Goal: Task Accomplishment & Management: Manage account settings

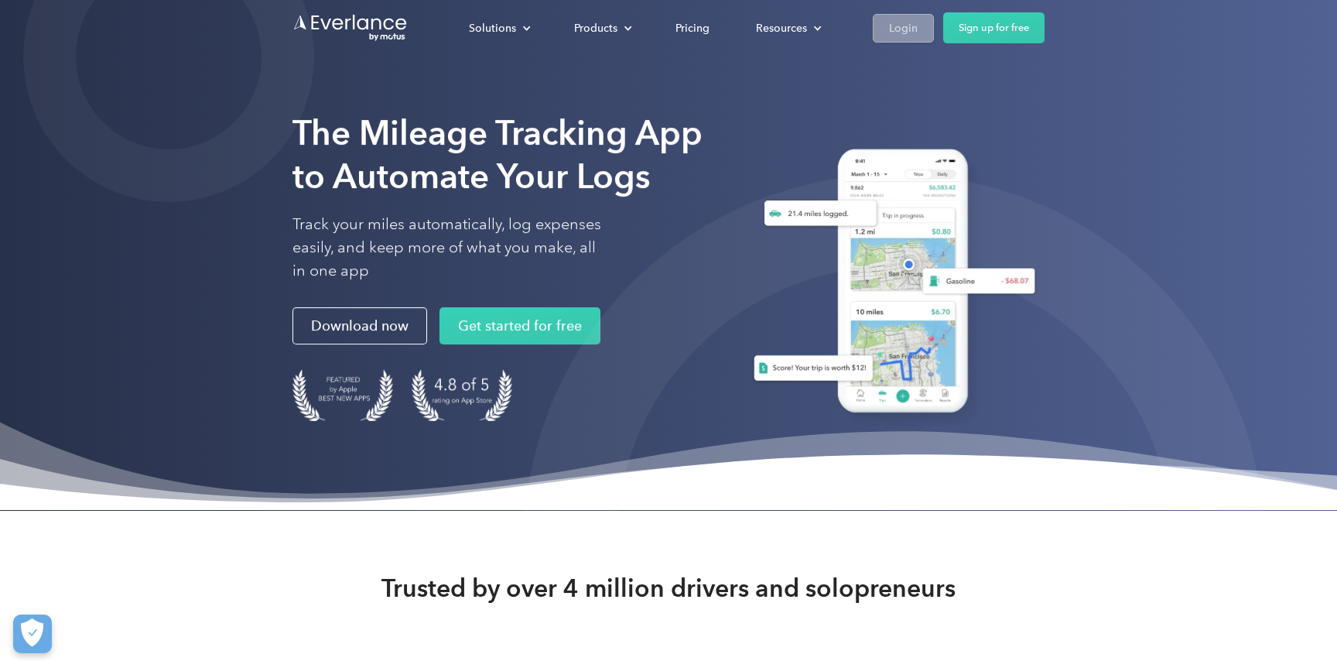
click at [895, 25] on div "Login" at bounding box center [903, 28] width 29 height 19
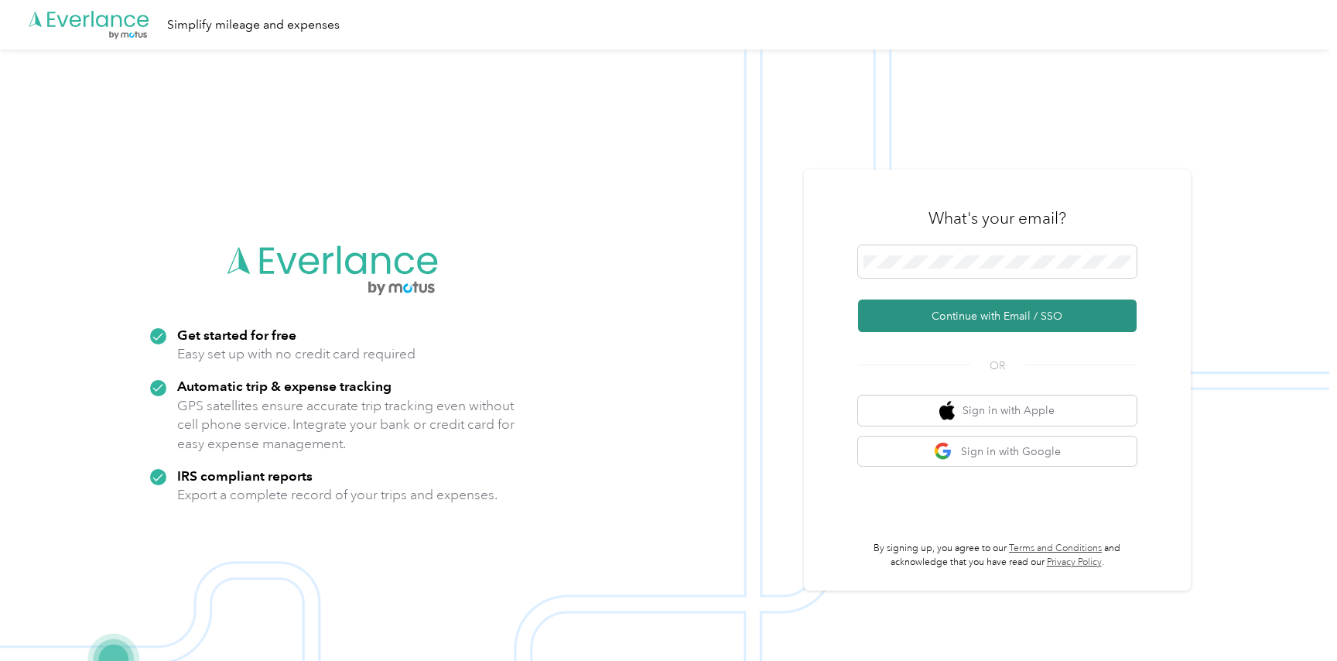
click at [1032, 319] on button "Continue with Email / SSO" at bounding box center [997, 315] width 279 height 32
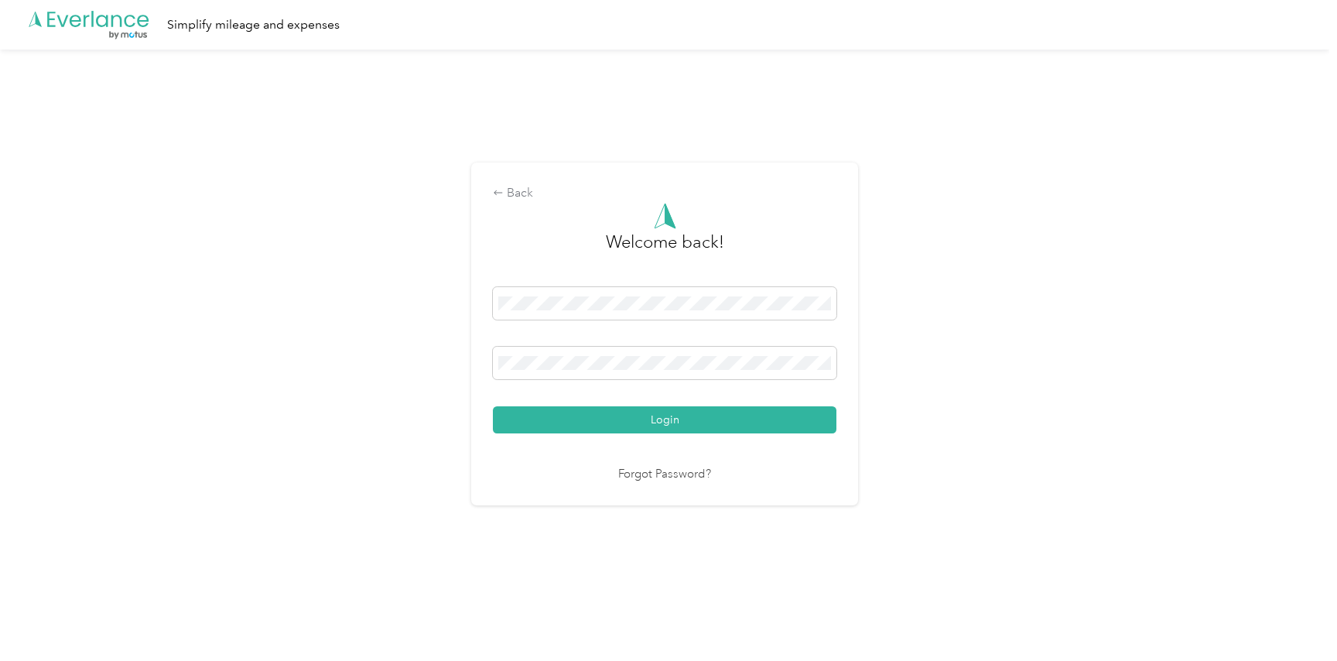
click at [723, 417] on button "Login" at bounding box center [665, 419] width 344 height 27
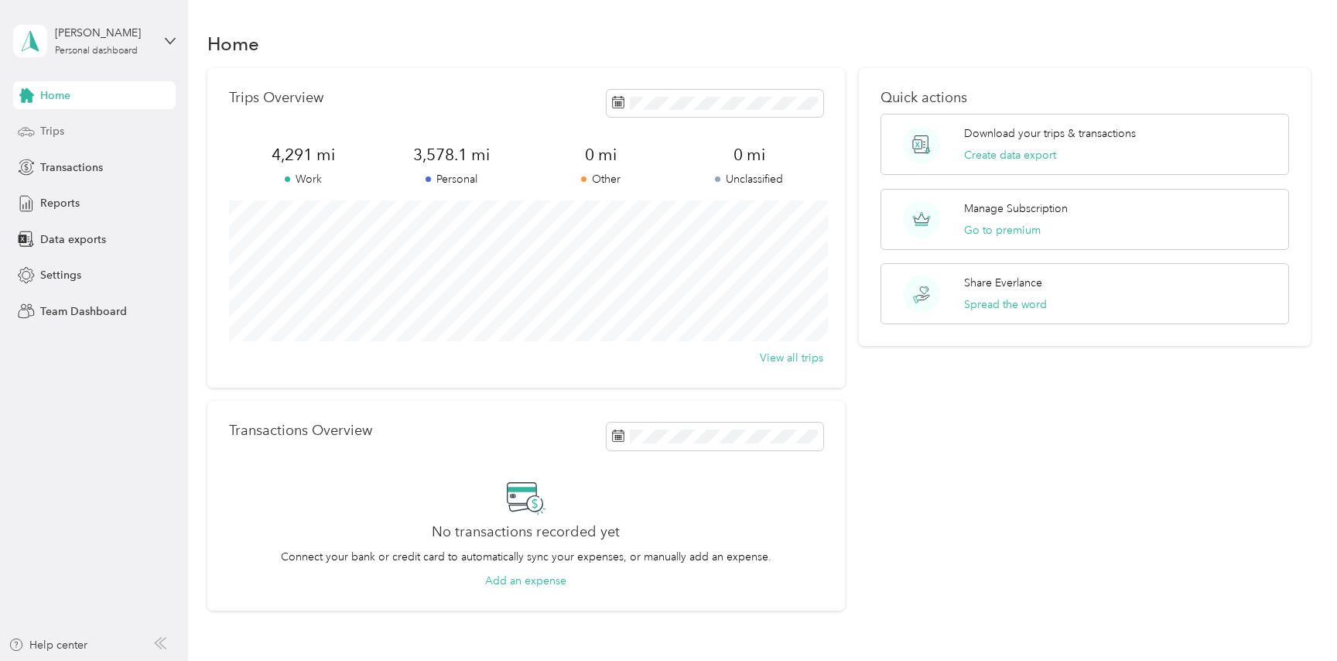
click at [46, 130] on span "Trips" at bounding box center [52, 131] width 24 height 16
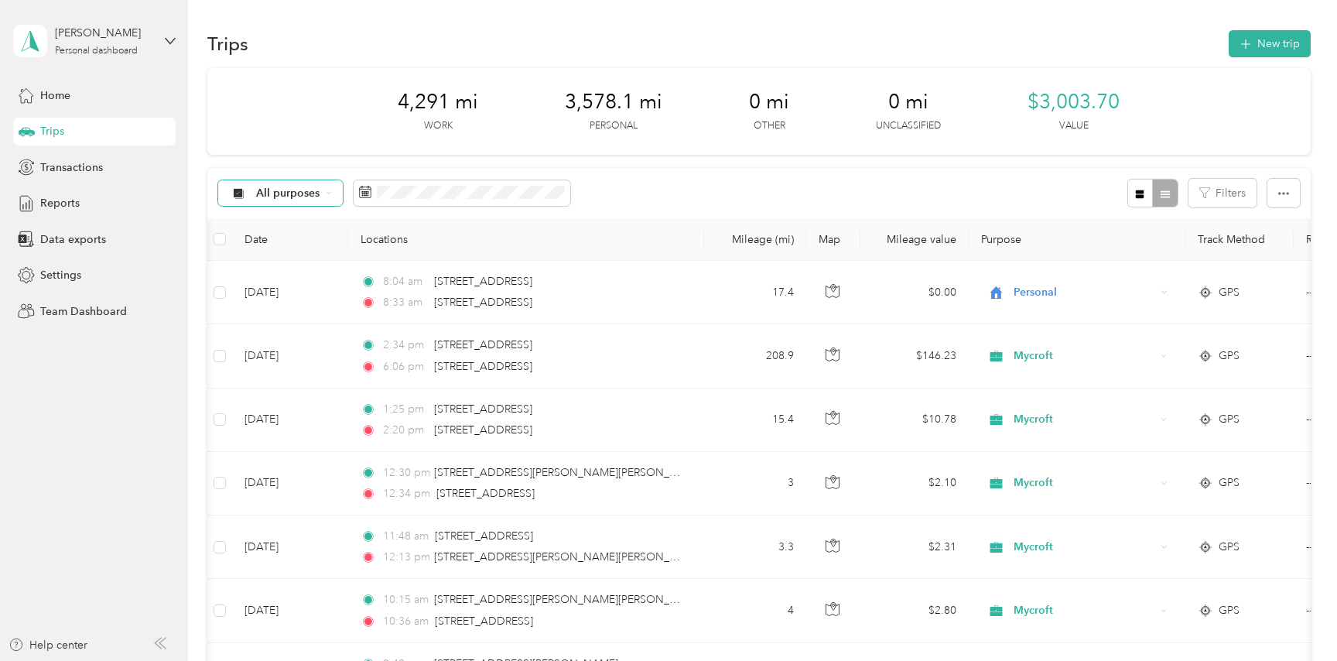
scroll to position [0, 1]
click at [72, 202] on span "Reports" at bounding box center [59, 203] width 39 height 16
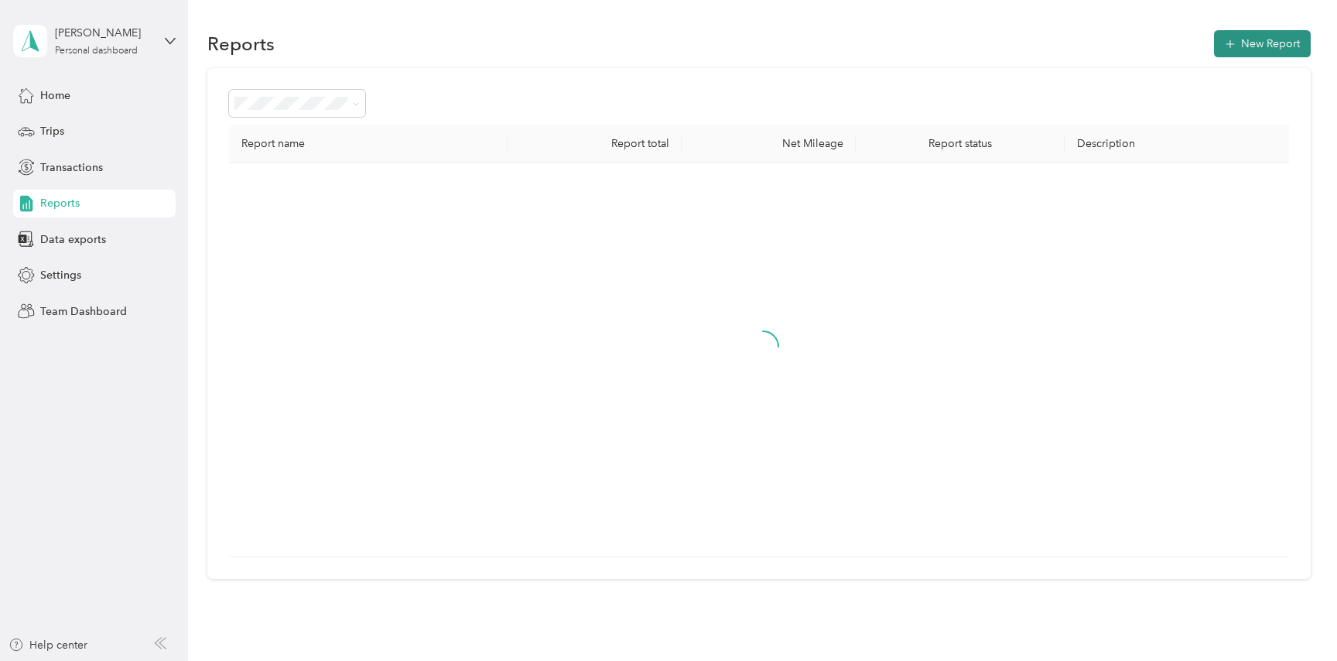
click at [1273, 46] on button "New Report" at bounding box center [1262, 43] width 97 height 27
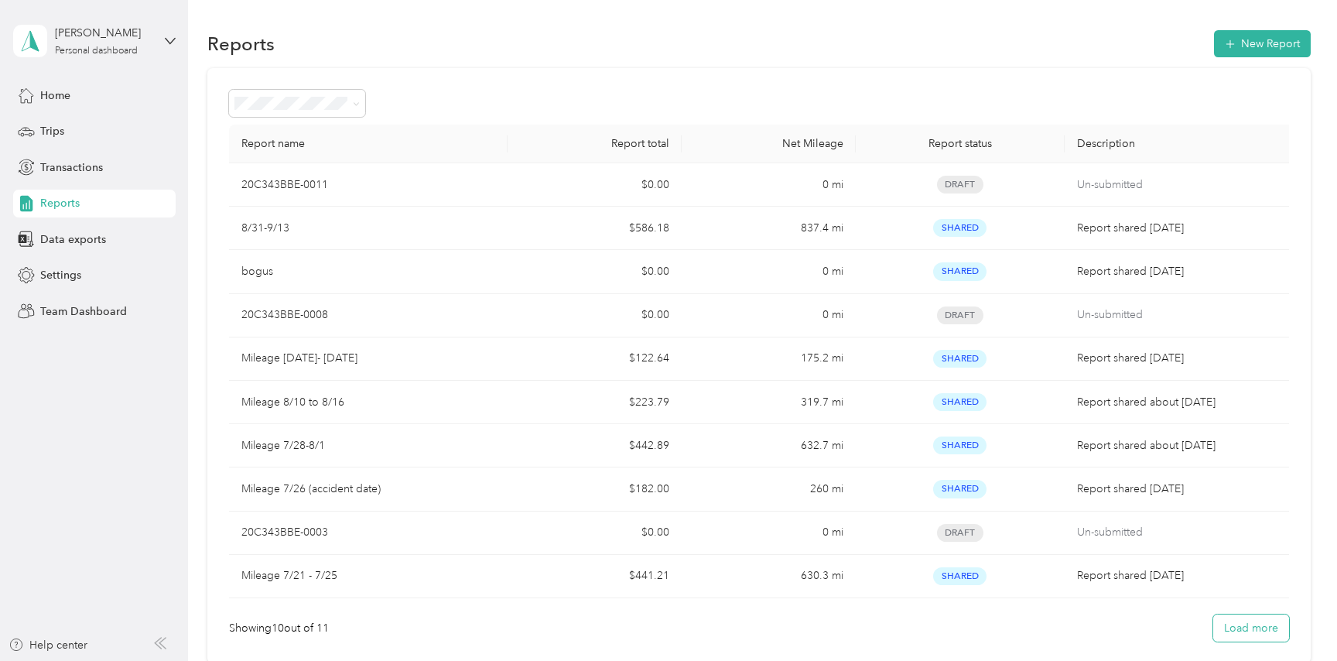
click at [1239, 631] on button "Load more" at bounding box center [1251, 627] width 76 height 27
click at [1284, 43] on button "New Report" at bounding box center [1262, 43] width 97 height 27
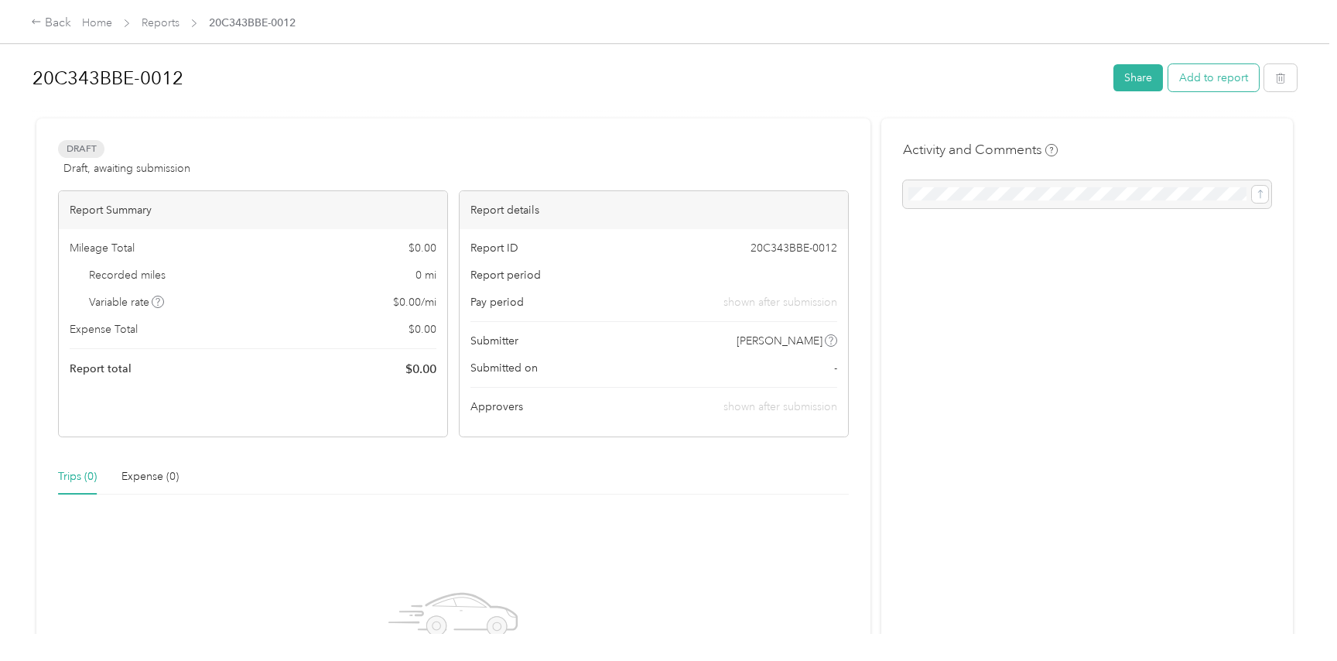
click at [1223, 77] on button "Add to report" at bounding box center [1213, 77] width 91 height 27
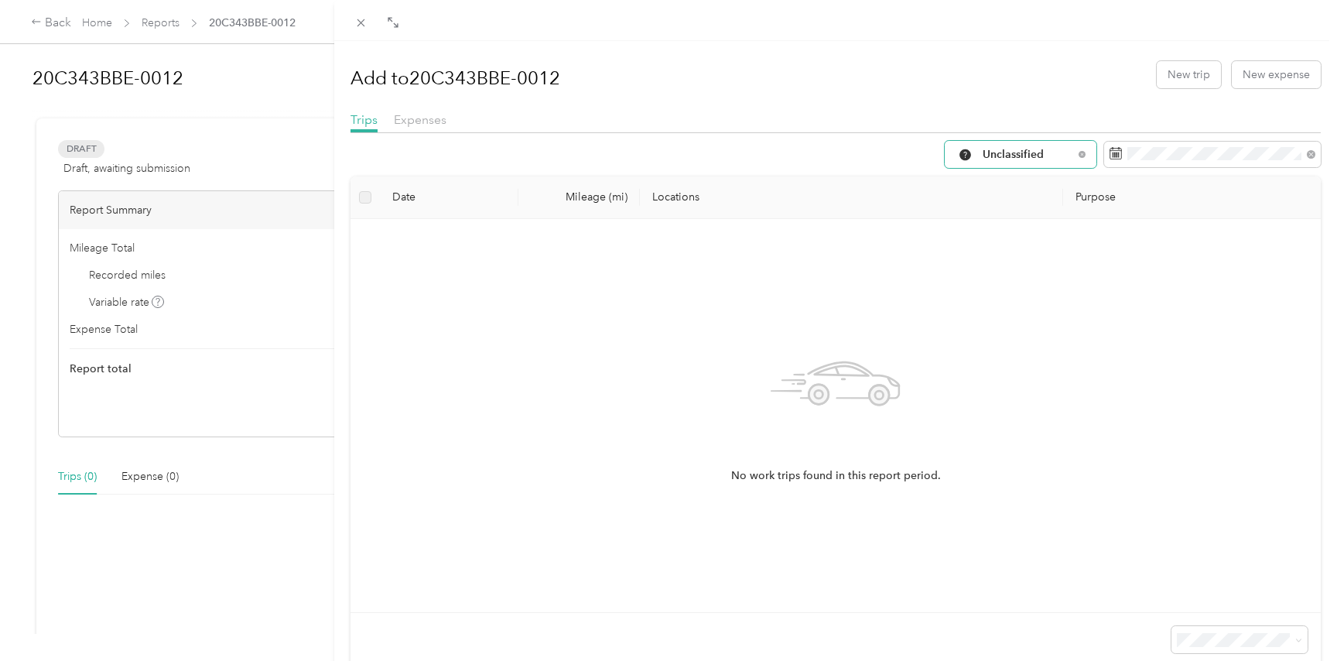
click at [1072, 149] on span "Unclassified" at bounding box center [1028, 154] width 91 height 11
click at [1003, 292] on span "Mycroft" at bounding box center [1034, 291] width 103 height 16
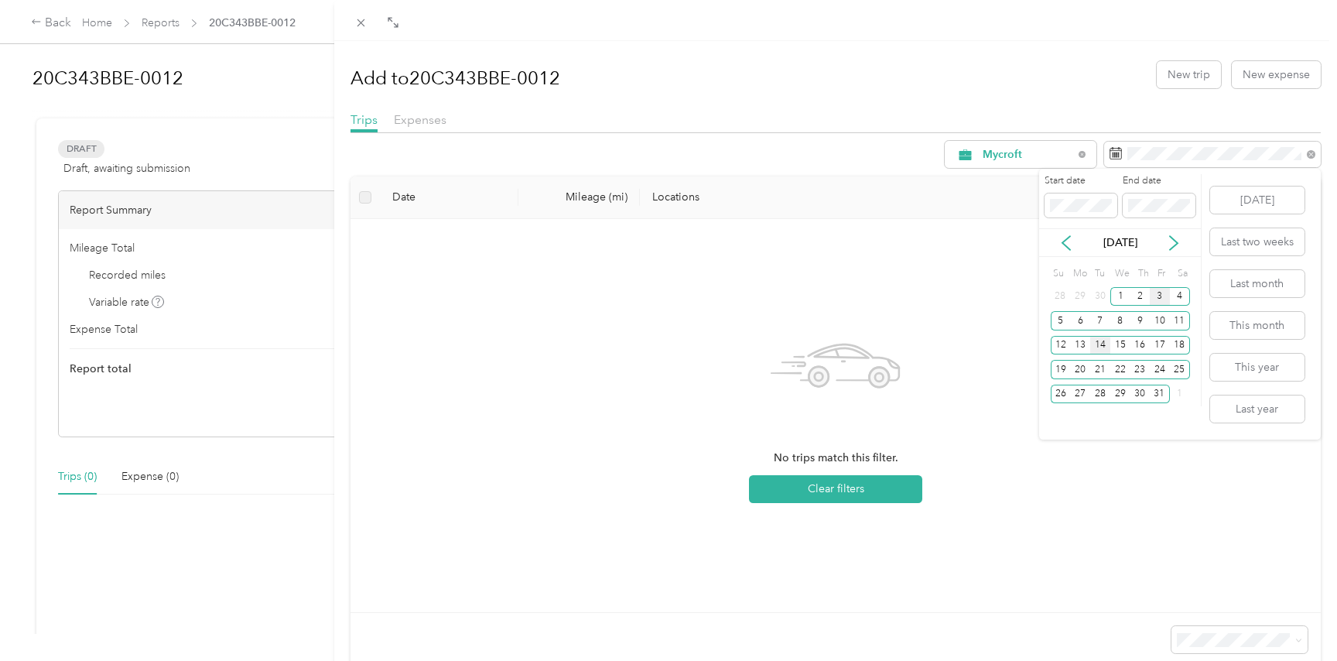
click at [1099, 345] on div "14" at bounding box center [1100, 345] width 20 height 19
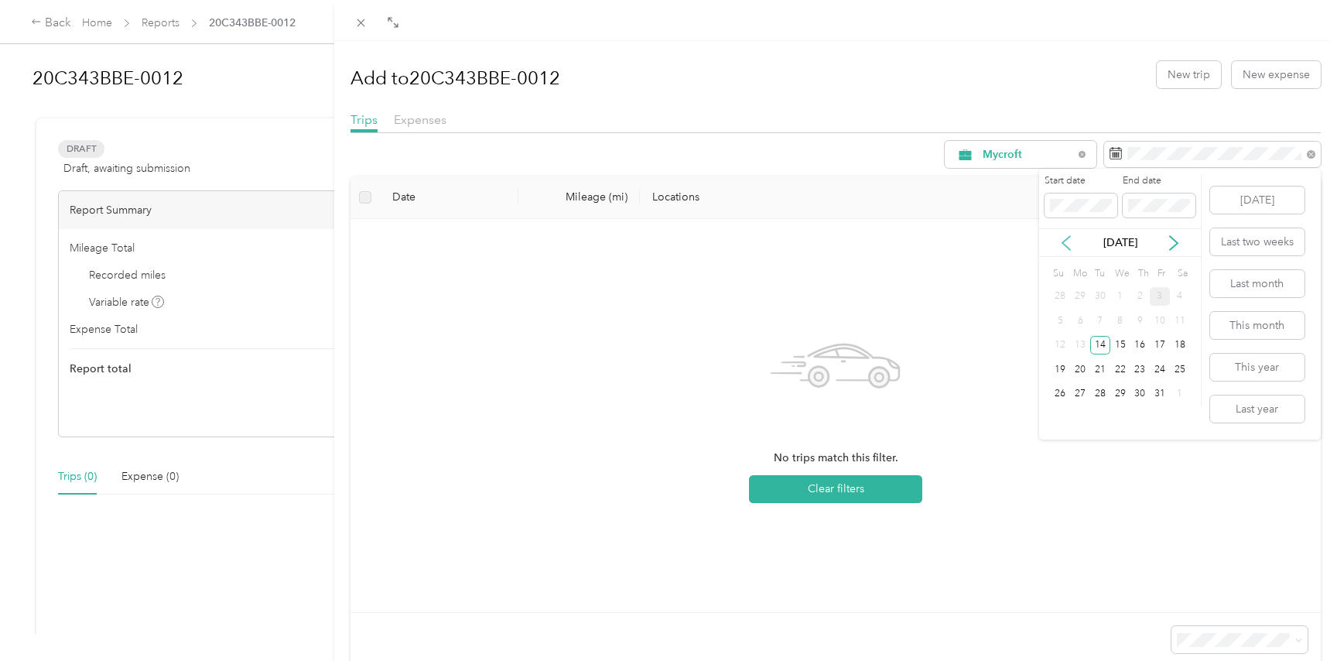
click at [1065, 244] on icon at bounding box center [1065, 242] width 15 height 15
click at [1059, 345] on div "14" at bounding box center [1061, 345] width 20 height 19
click at [1054, 210] on span at bounding box center [1080, 205] width 73 height 25
click at [1014, 258] on div "No trips match this filter. Clear filters" at bounding box center [835, 415] width 945 height 368
click at [1066, 239] on icon at bounding box center [1066, 243] width 8 height 14
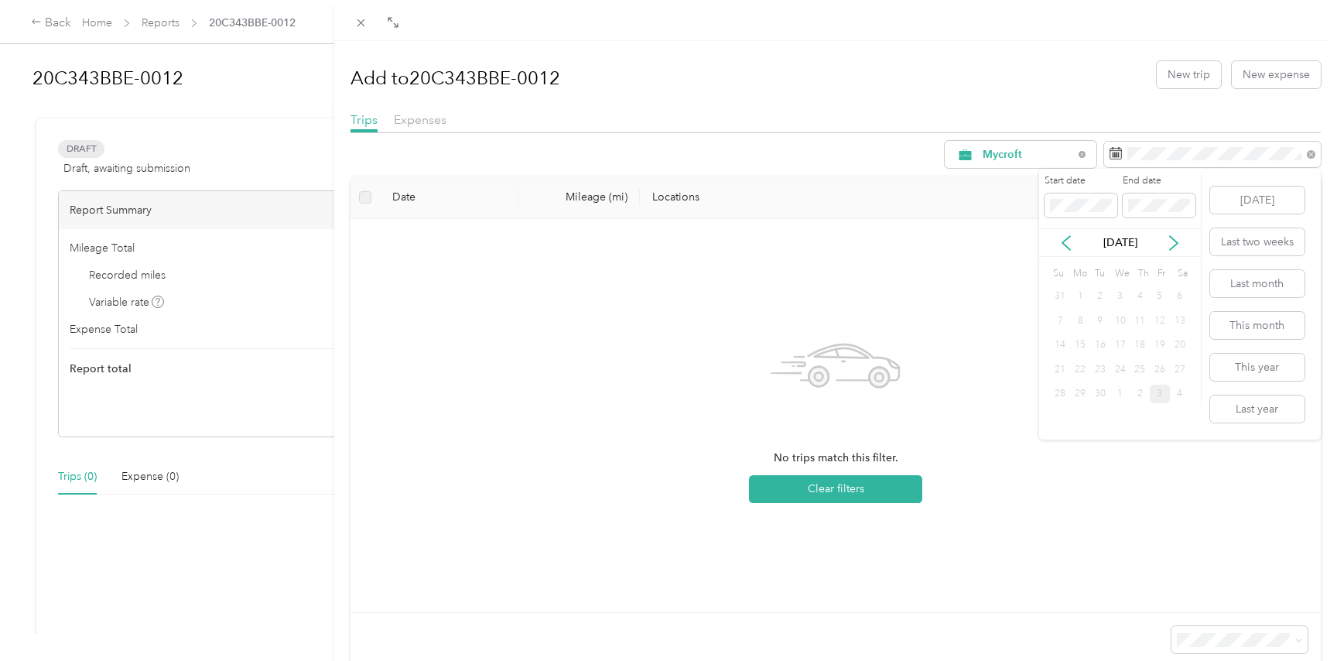
click at [1059, 345] on div "14" at bounding box center [1061, 345] width 20 height 19
click at [1059, 346] on div "14" at bounding box center [1061, 345] width 20 height 19
click at [1103, 347] on div "14" at bounding box center [1100, 345] width 20 height 19
click at [1075, 242] on div "[DATE]" at bounding box center [1120, 242] width 162 height 16
click at [1062, 243] on icon at bounding box center [1066, 243] width 8 height 14
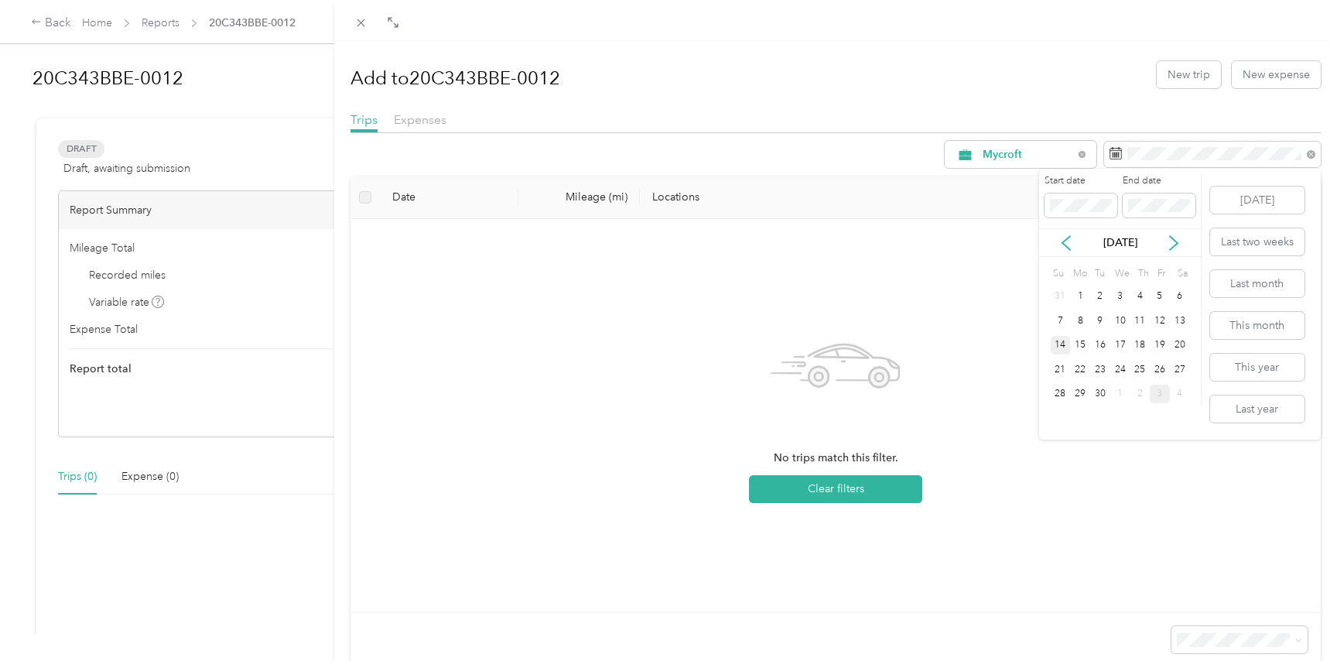
click at [1059, 346] on div "14" at bounding box center [1061, 345] width 20 height 19
click at [1173, 243] on icon at bounding box center [1173, 242] width 15 height 15
click at [1160, 296] on div "3" at bounding box center [1160, 296] width 20 height 19
click at [1083, 155] on icon at bounding box center [1082, 154] width 6 height 6
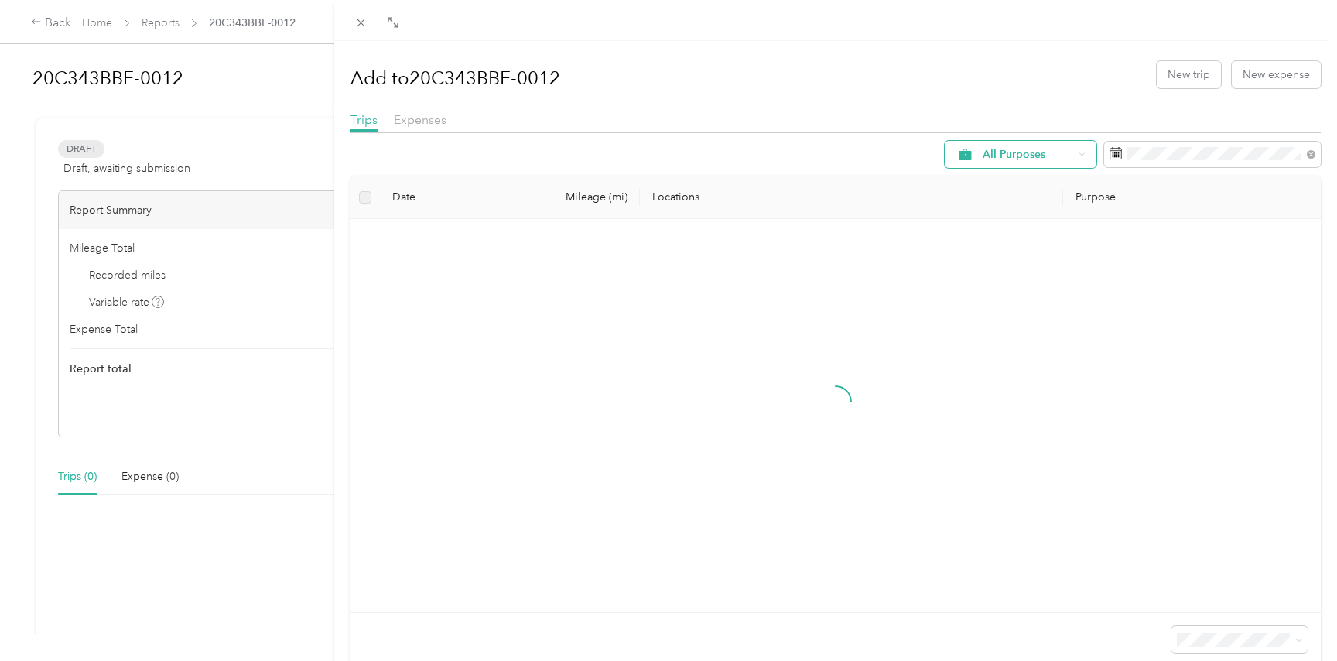
click at [1049, 152] on span "All Purposes" at bounding box center [1028, 154] width 91 height 11
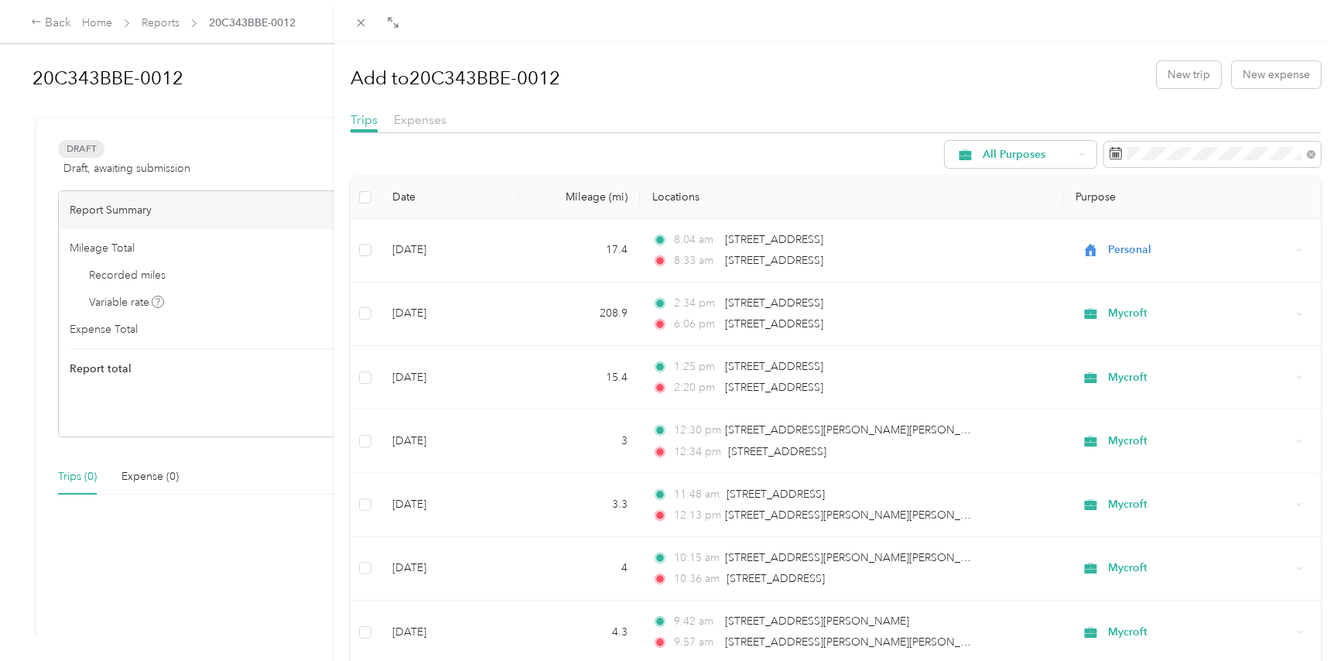
click at [1012, 241] on span "Work" at bounding box center [1034, 237] width 103 height 16
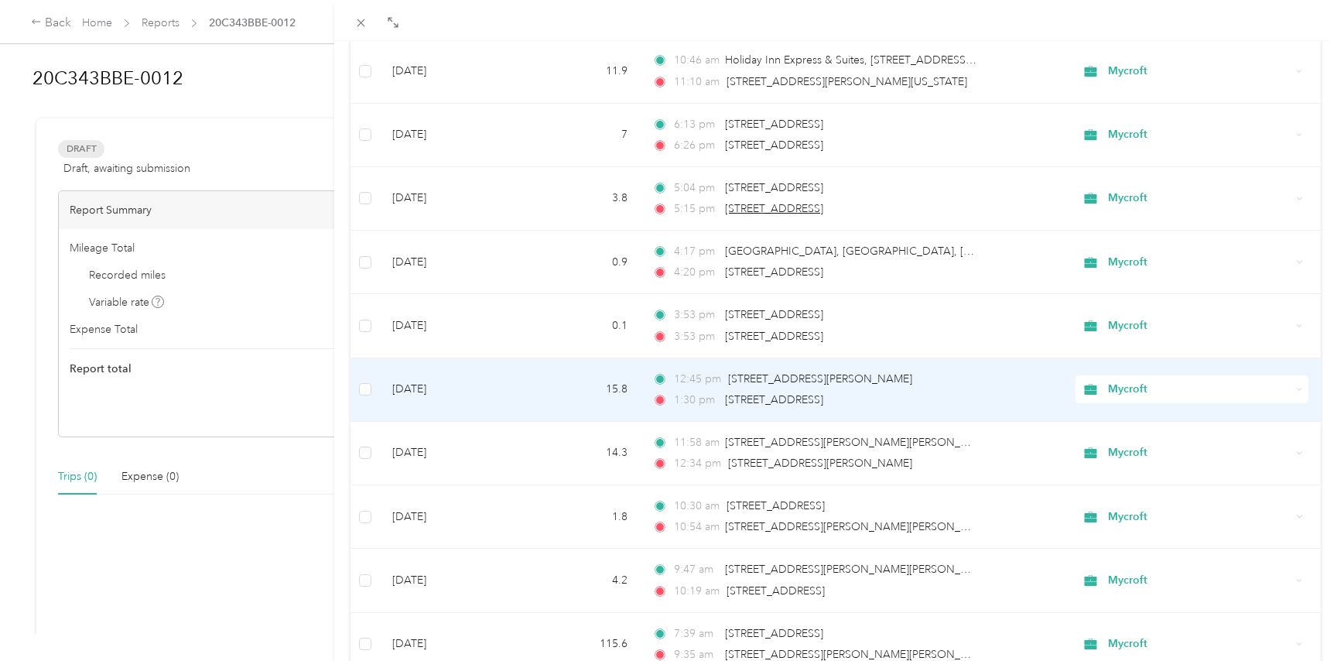
scroll to position [1256, 0]
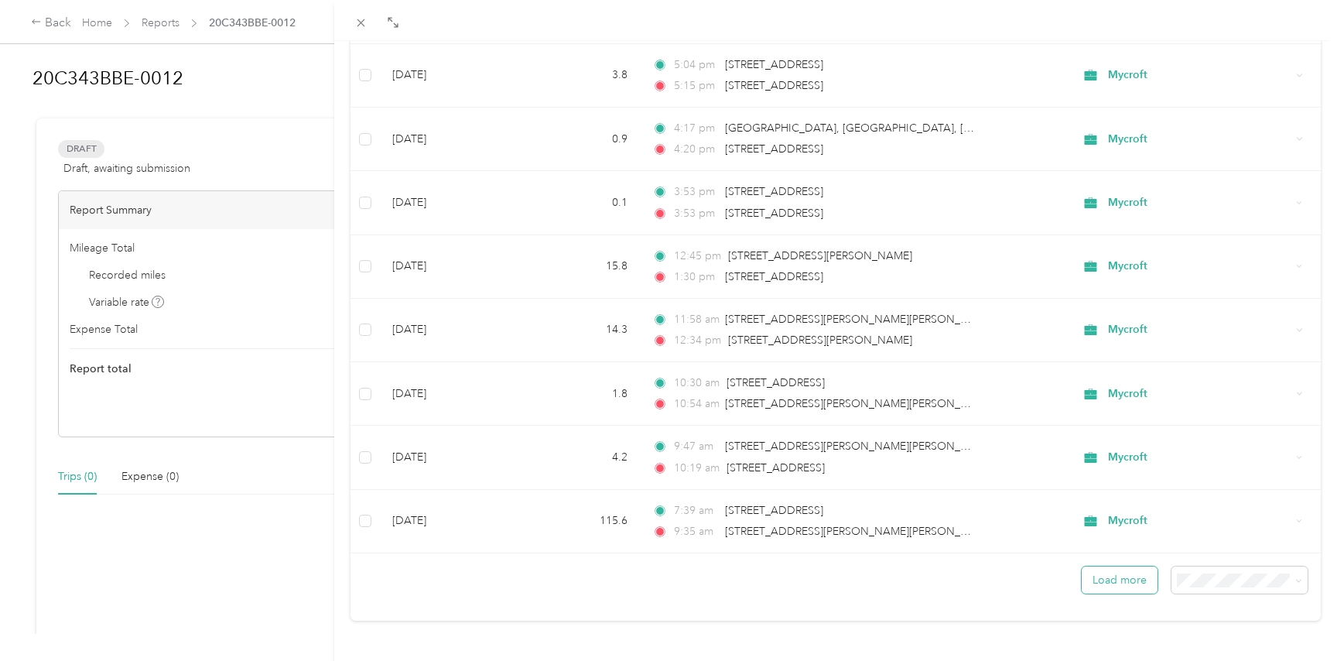
click at [1127, 580] on button "Load more" at bounding box center [1120, 579] width 76 height 27
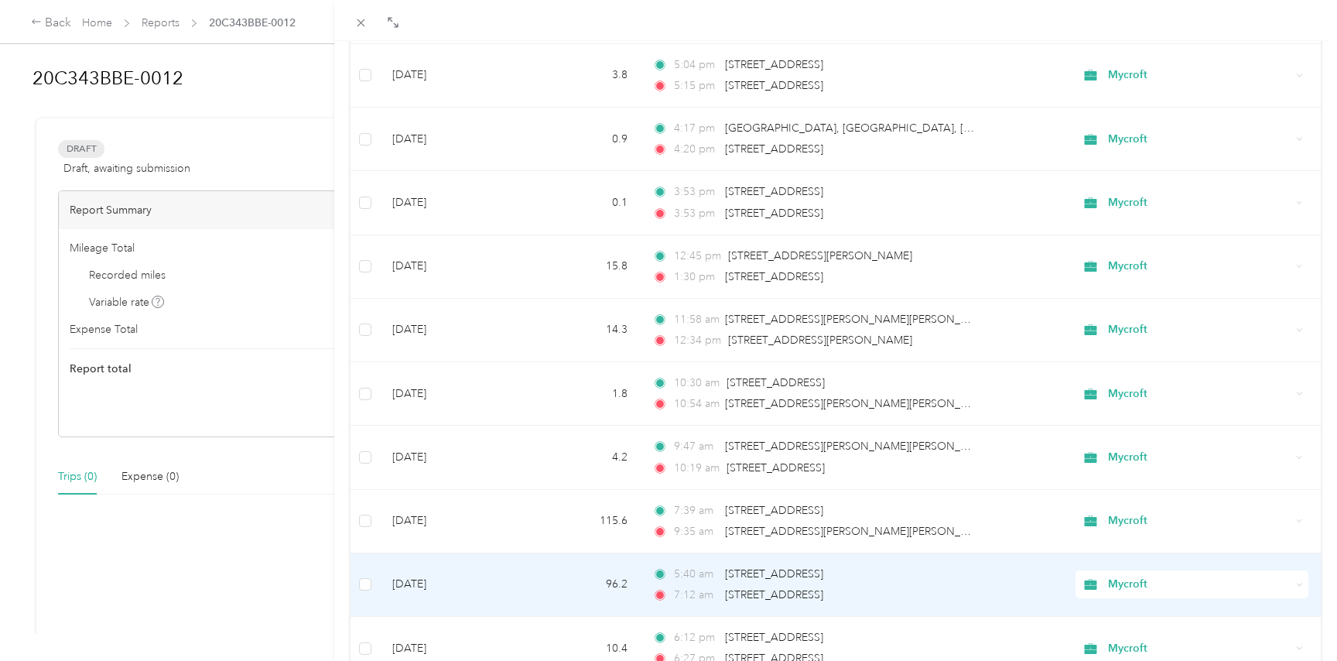
click at [1233, 580] on span "Mycroft" at bounding box center [1199, 584] width 183 height 17
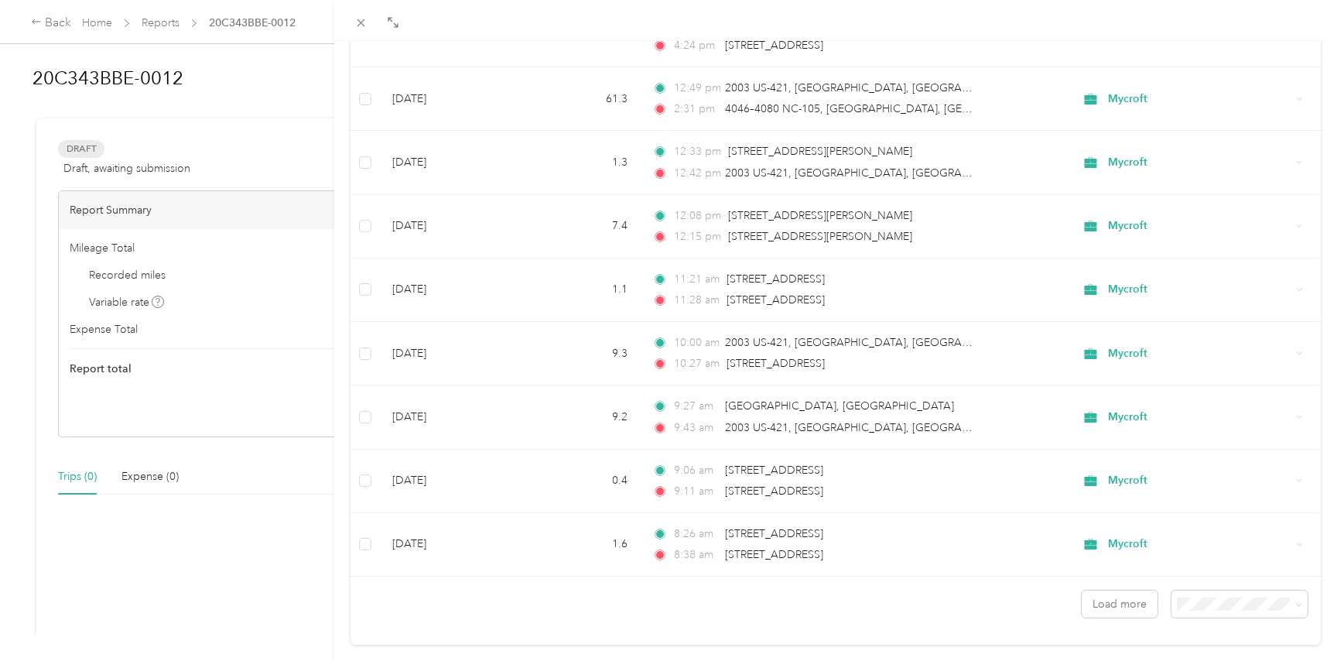
scroll to position [2848, 0]
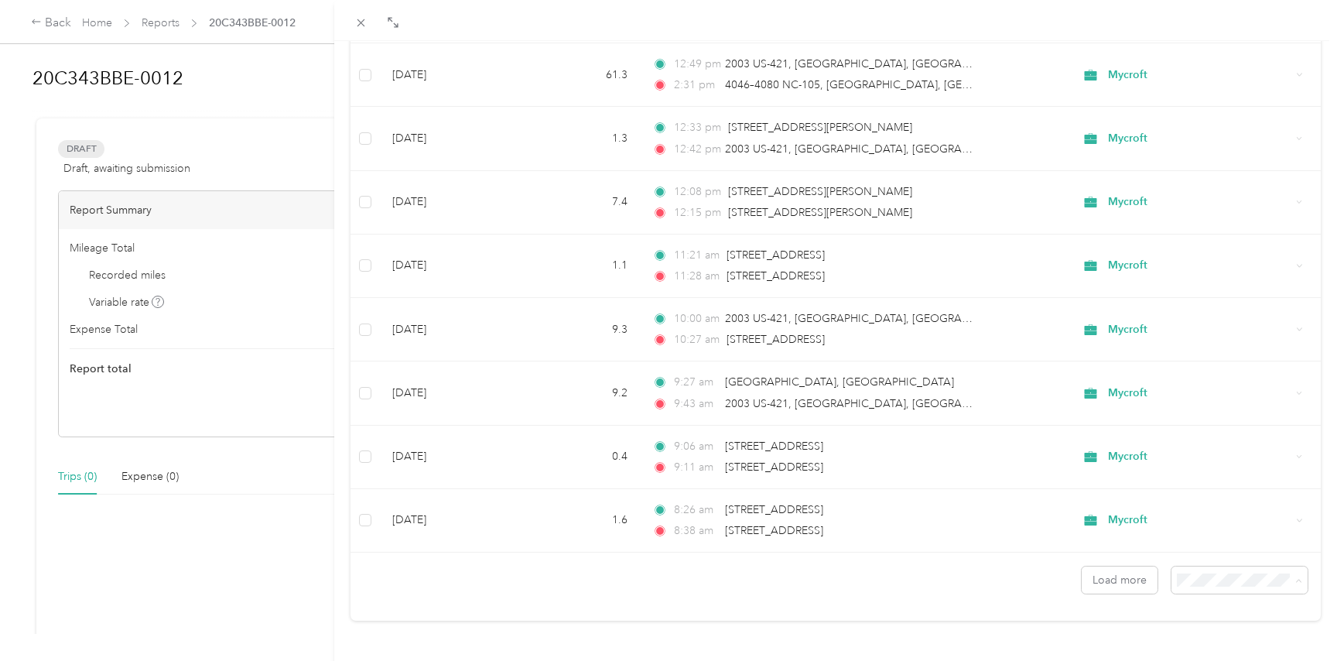
click at [1207, 550] on span "100 per load" at bounding box center [1213, 551] width 63 height 13
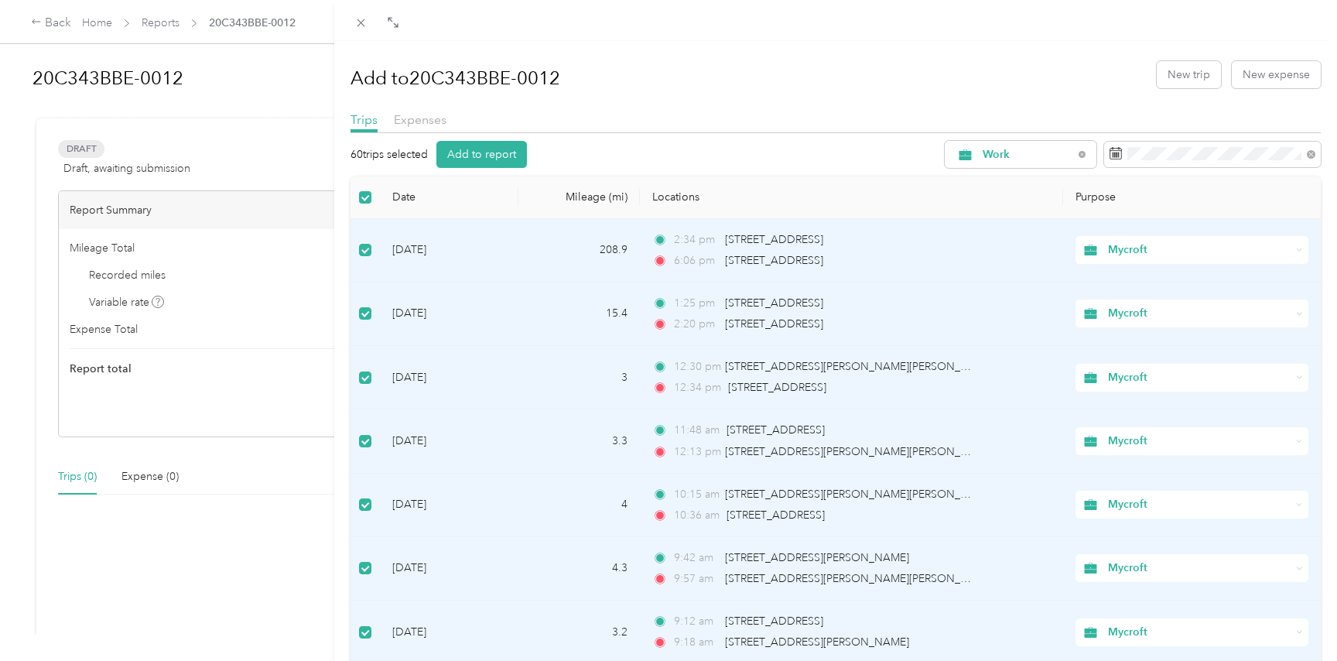
scroll to position [1, 0]
click at [487, 153] on button "Add to report" at bounding box center [481, 154] width 91 height 27
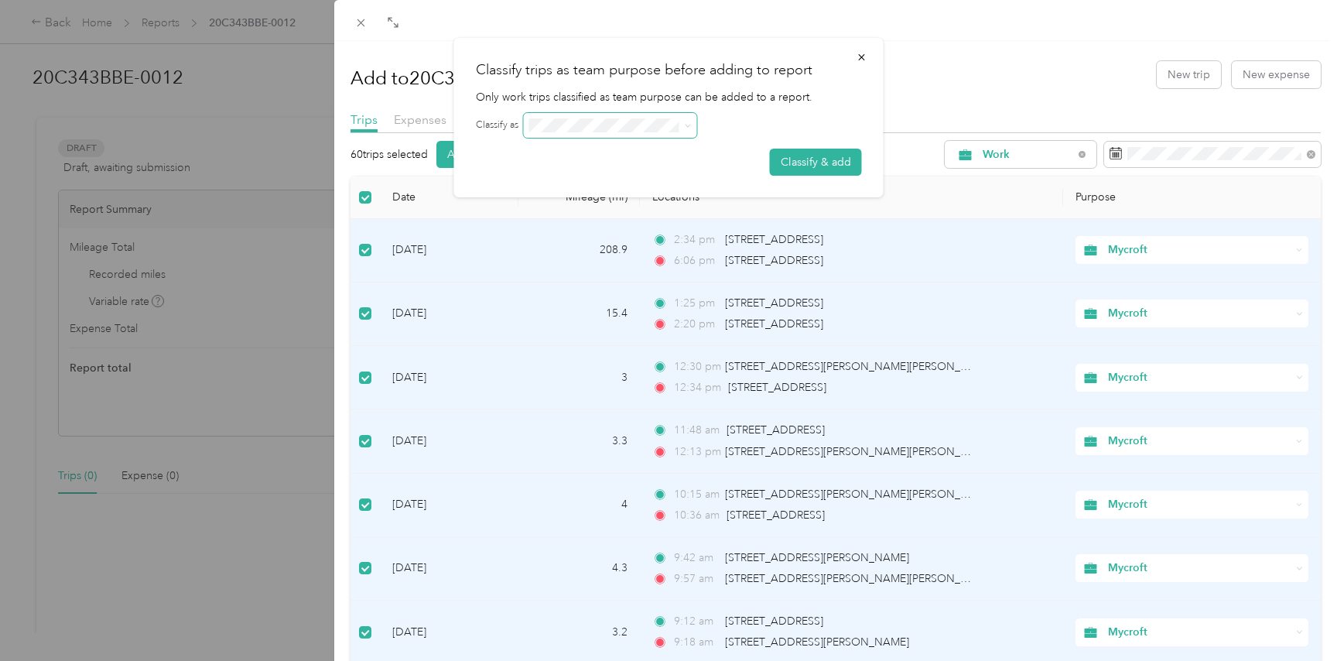
scroll to position [0, 0]
drag, startPoint x: 802, startPoint y: 162, endPoint x: 833, endPoint y: 141, distance: 37.8
click at [803, 162] on button "Classify & add" at bounding box center [816, 162] width 92 height 27
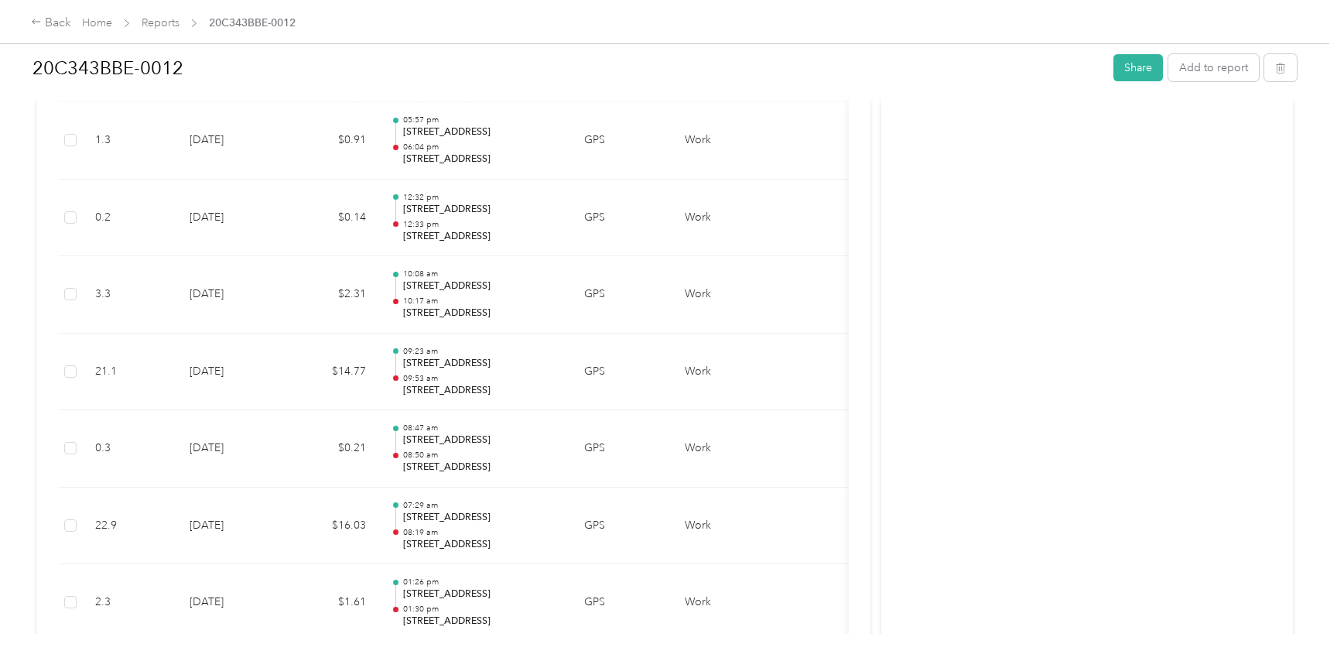
scroll to position [2524, 0]
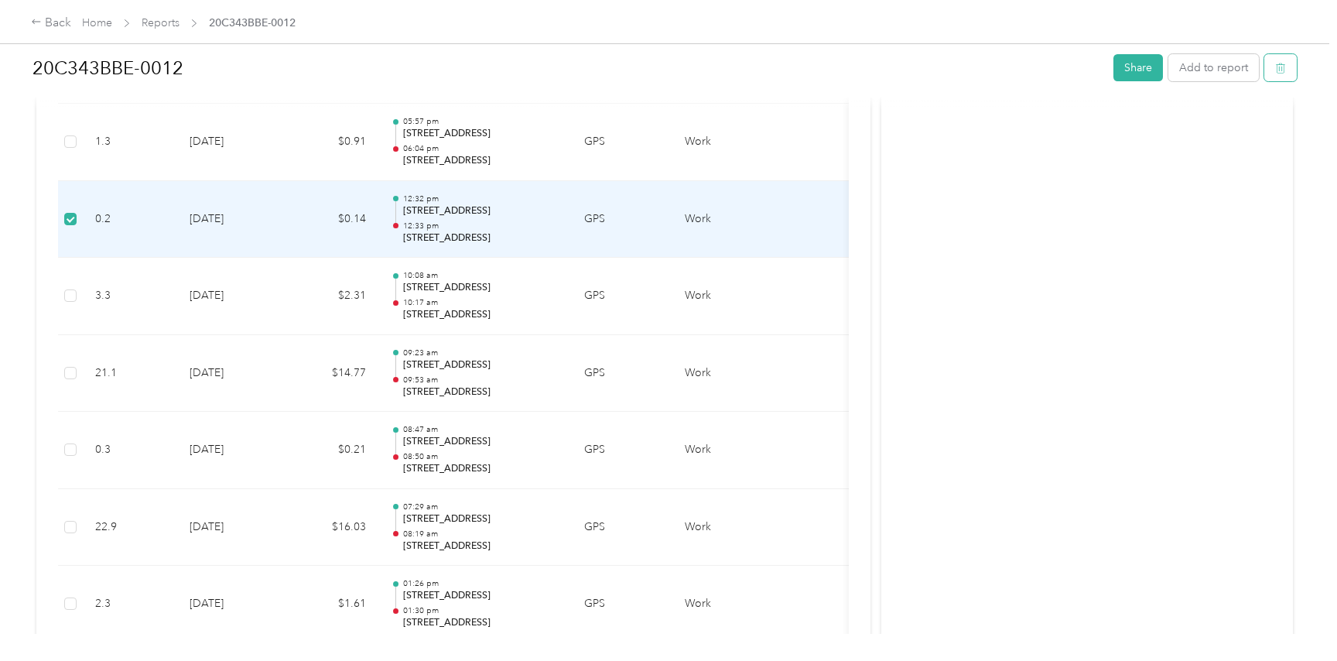
click at [1294, 66] on button "button" at bounding box center [1280, 67] width 32 height 27
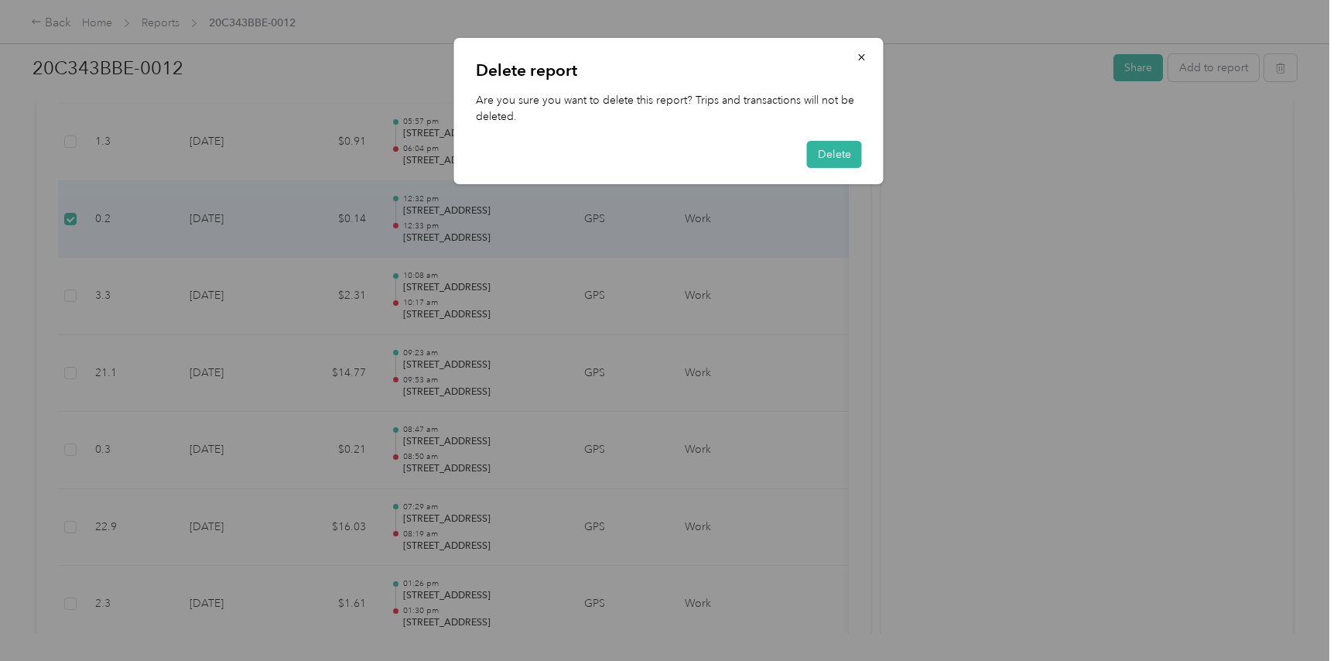
drag, startPoint x: 863, startPoint y: 55, endPoint x: 882, endPoint y: 60, distance: 19.9
click at [863, 55] on icon "button" at bounding box center [861, 57] width 11 height 11
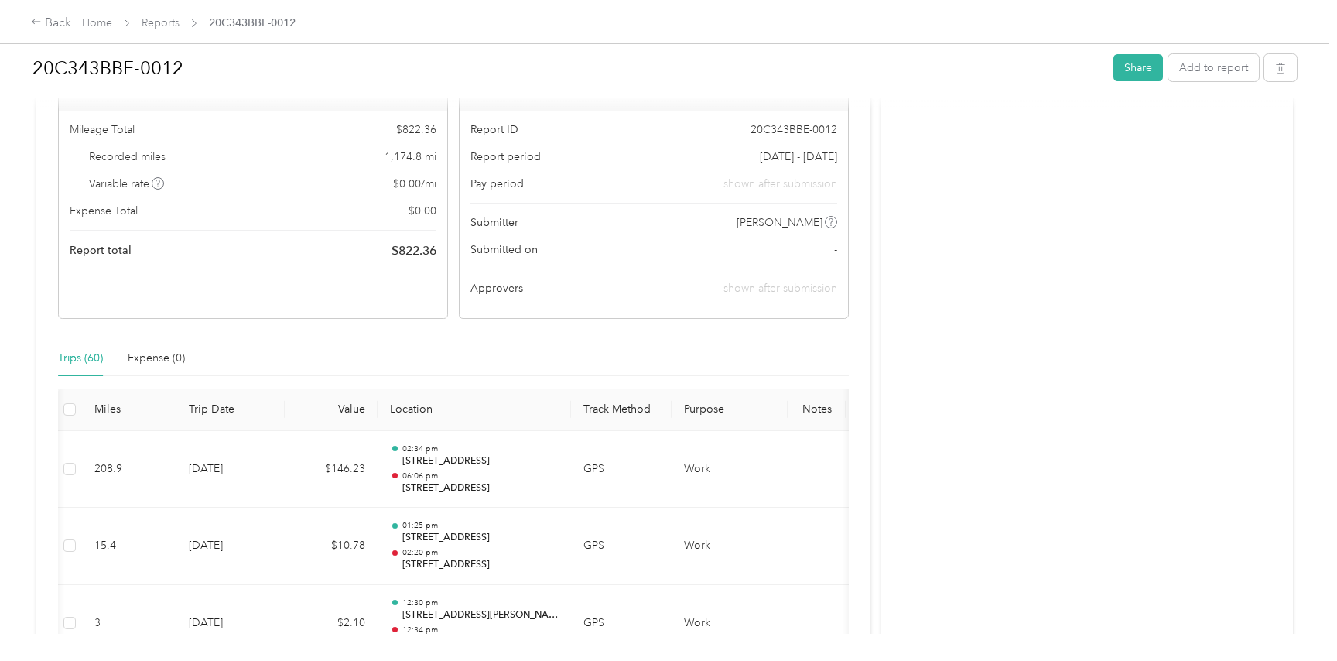
scroll to position [0, 0]
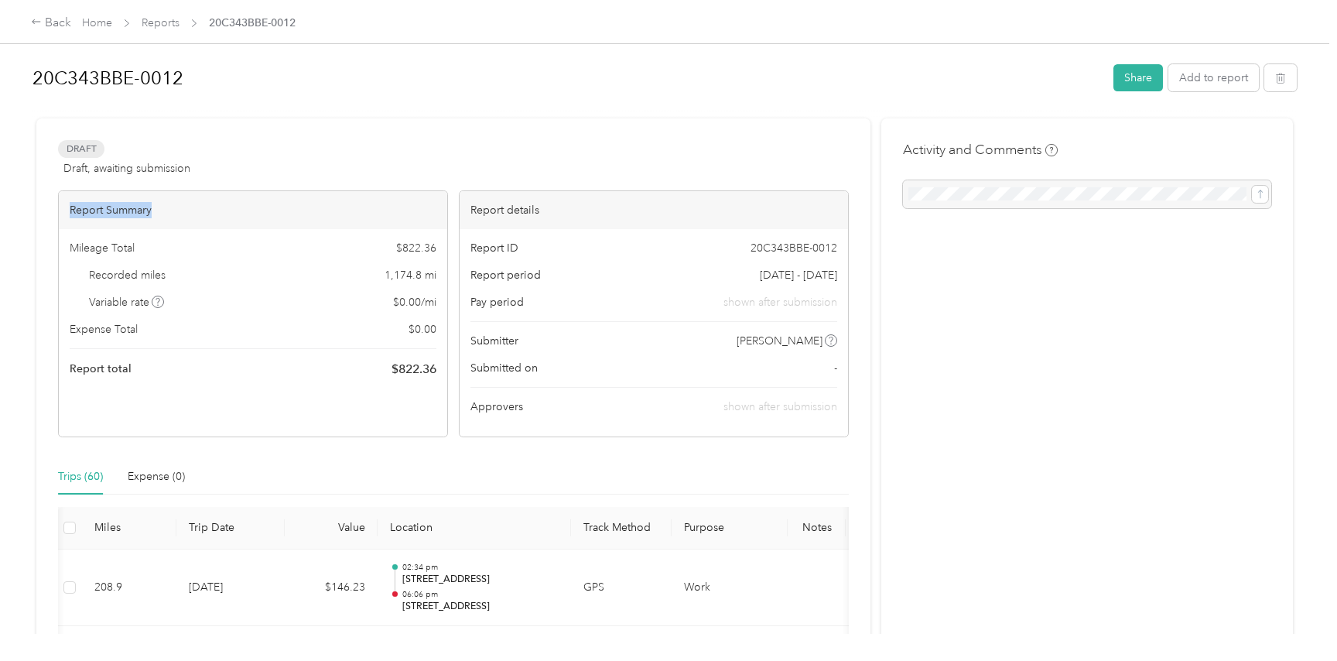
drag, startPoint x: 263, startPoint y: 210, endPoint x: 262, endPoint y: 183, distance: 27.1
click at [262, 182] on div "Draft Draft, awaiting submission View activity & comments Report Summary Mileag…" at bounding box center [453, 288] width 791 height 297
click at [1286, 75] on icon "button" at bounding box center [1280, 78] width 11 height 11
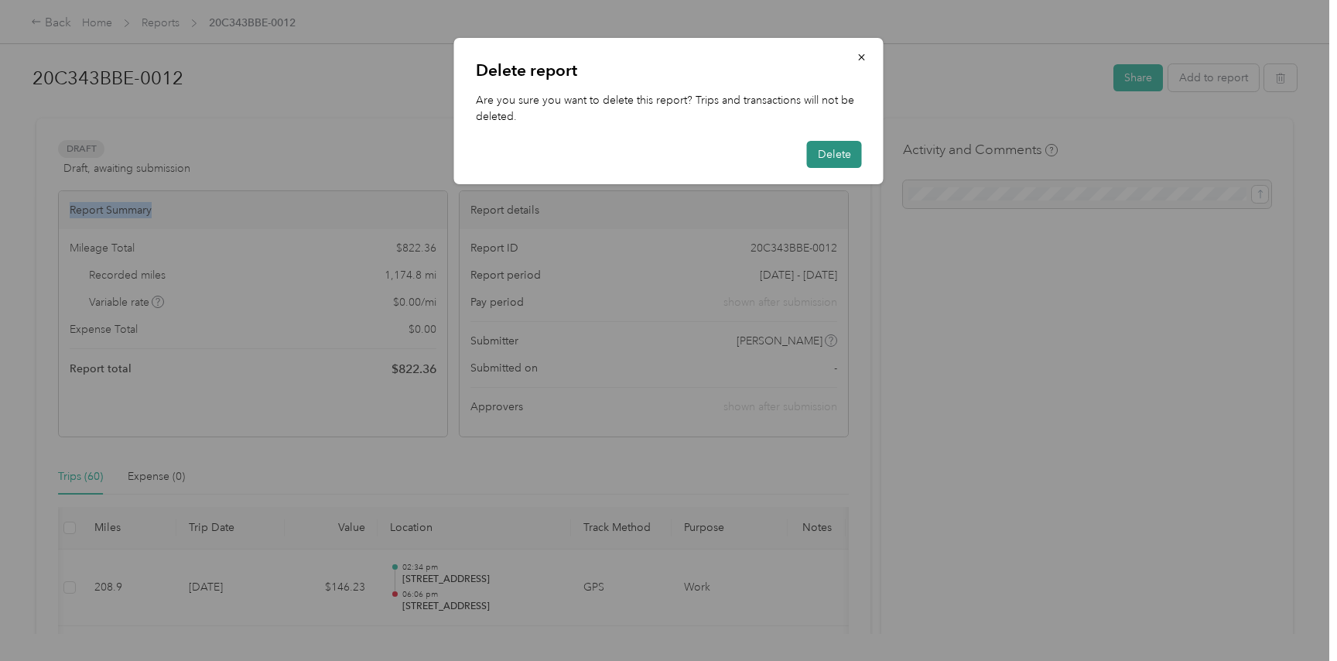
click at [829, 160] on button "Delete" at bounding box center [834, 154] width 55 height 27
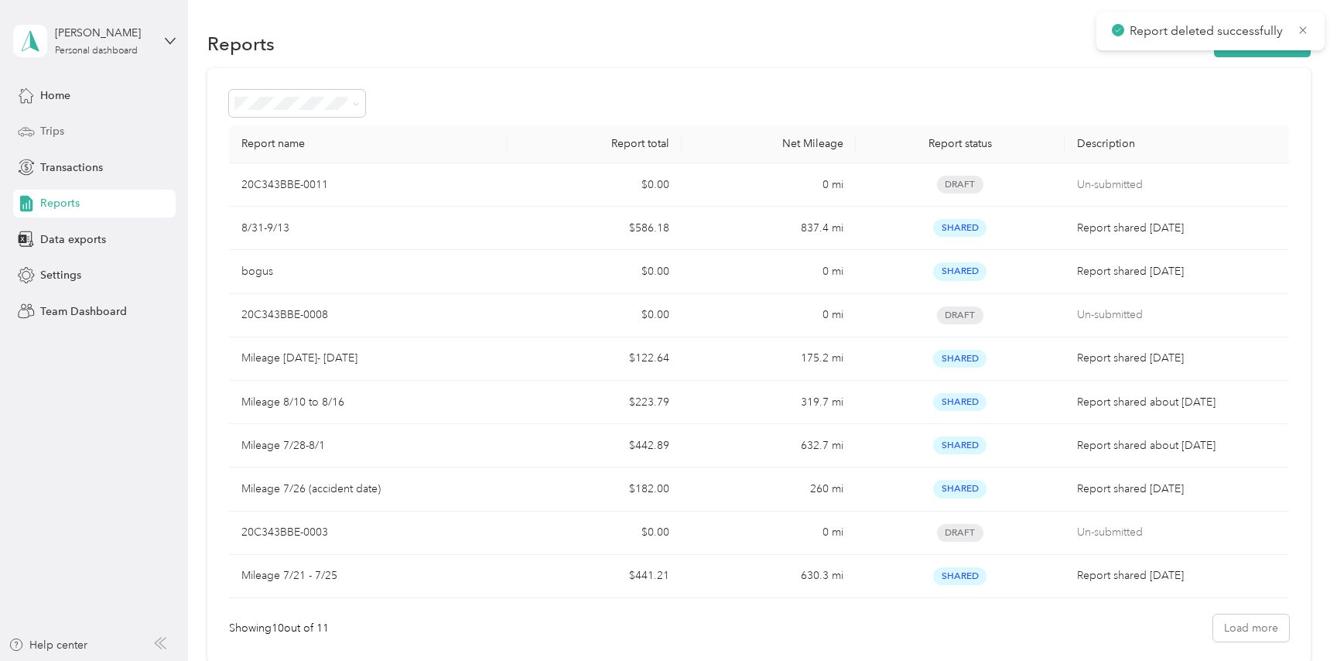
click at [44, 131] on span "Trips" at bounding box center [52, 131] width 24 height 16
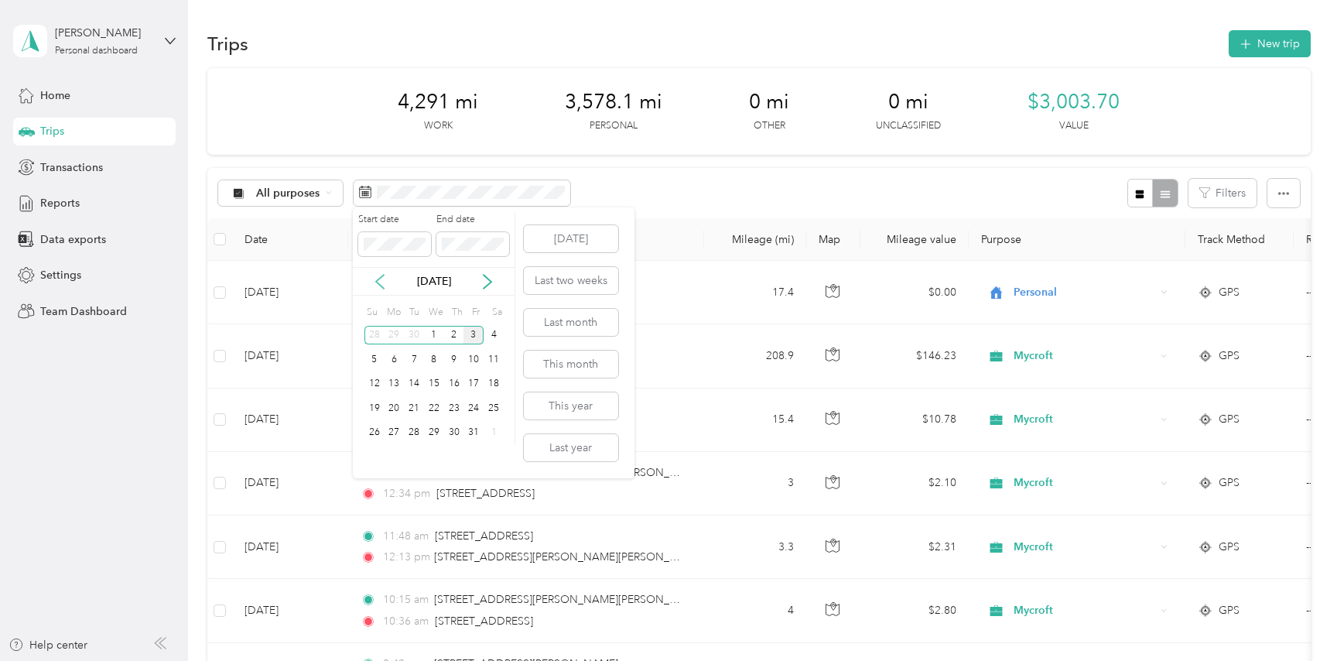
click at [376, 283] on icon at bounding box center [379, 281] width 15 height 15
click at [375, 388] on div "14" at bounding box center [374, 383] width 20 height 19
click at [487, 284] on icon at bounding box center [488, 282] width 8 height 14
click at [475, 337] on div "3" at bounding box center [473, 335] width 20 height 19
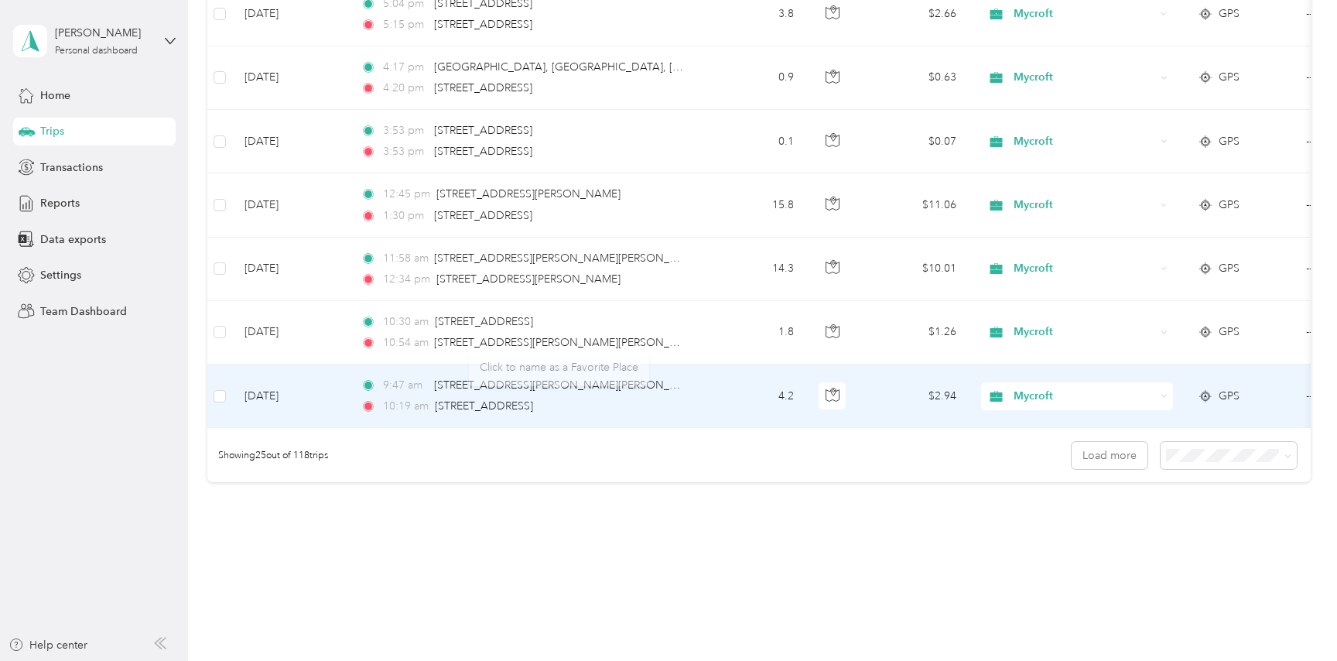
scroll to position [1459, 0]
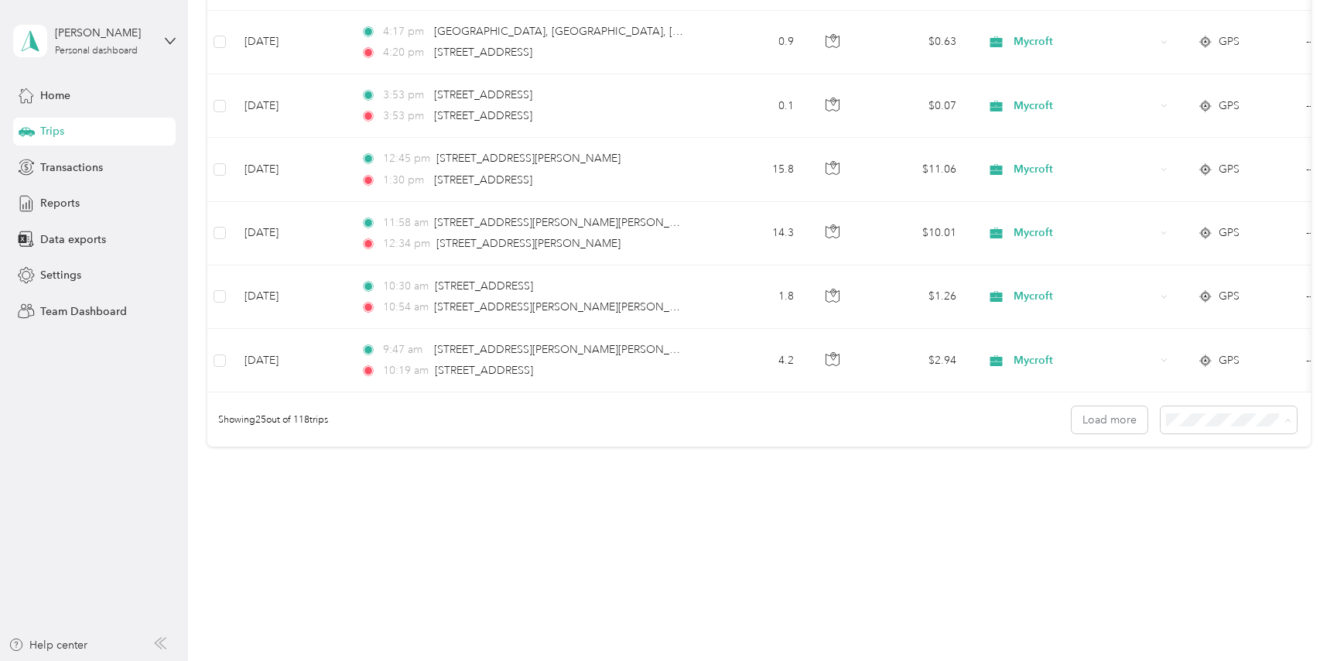
click at [1212, 504] on div "100 per load" at bounding box center [1236, 502] width 115 height 16
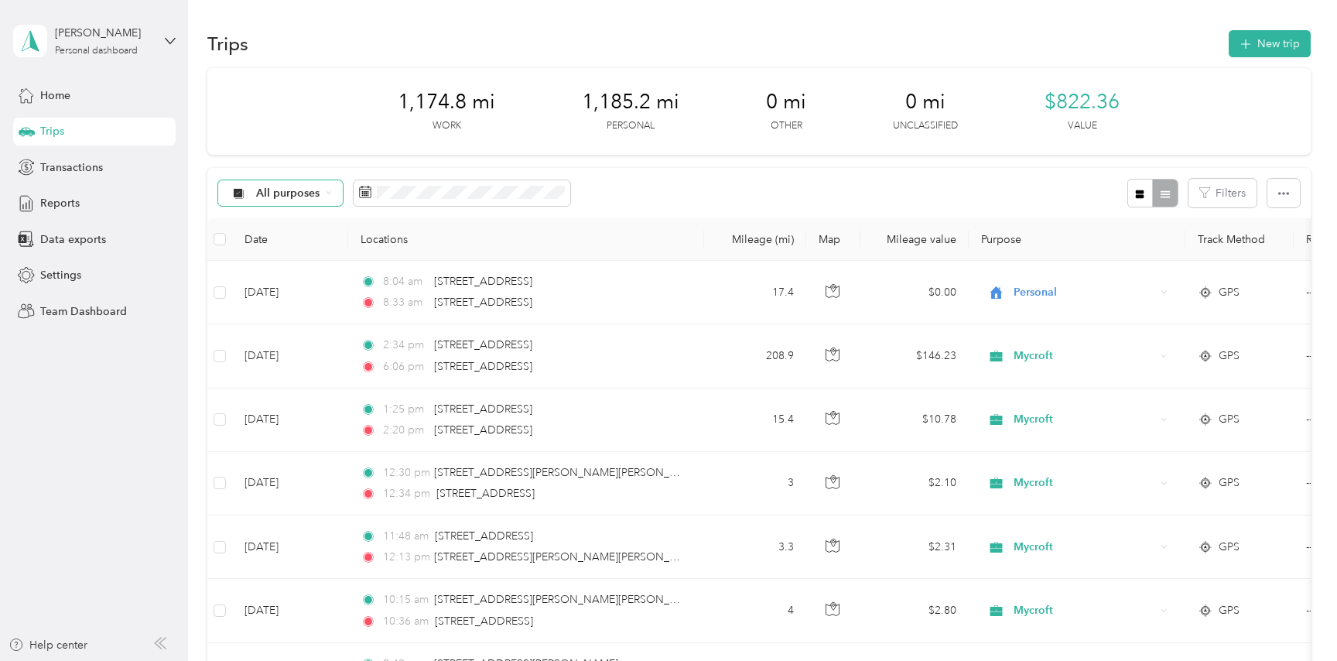
click at [297, 196] on span "All purposes" at bounding box center [288, 193] width 64 height 11
click at [286, 279] on li "Work" at bounding box center [280, 275] width 124 height 27
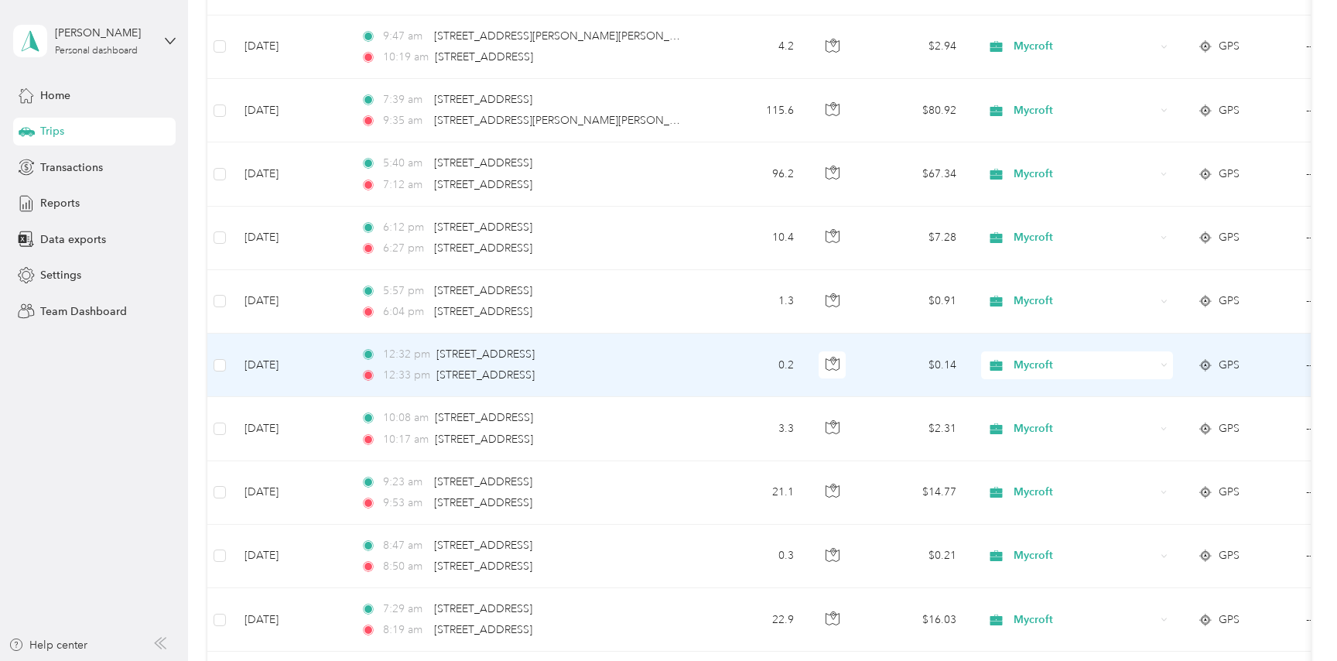
scroll to position [0, 1]
click at [1153, 365] on span "Mycroft" at bounding box center [1084, 365] width 142 height 17
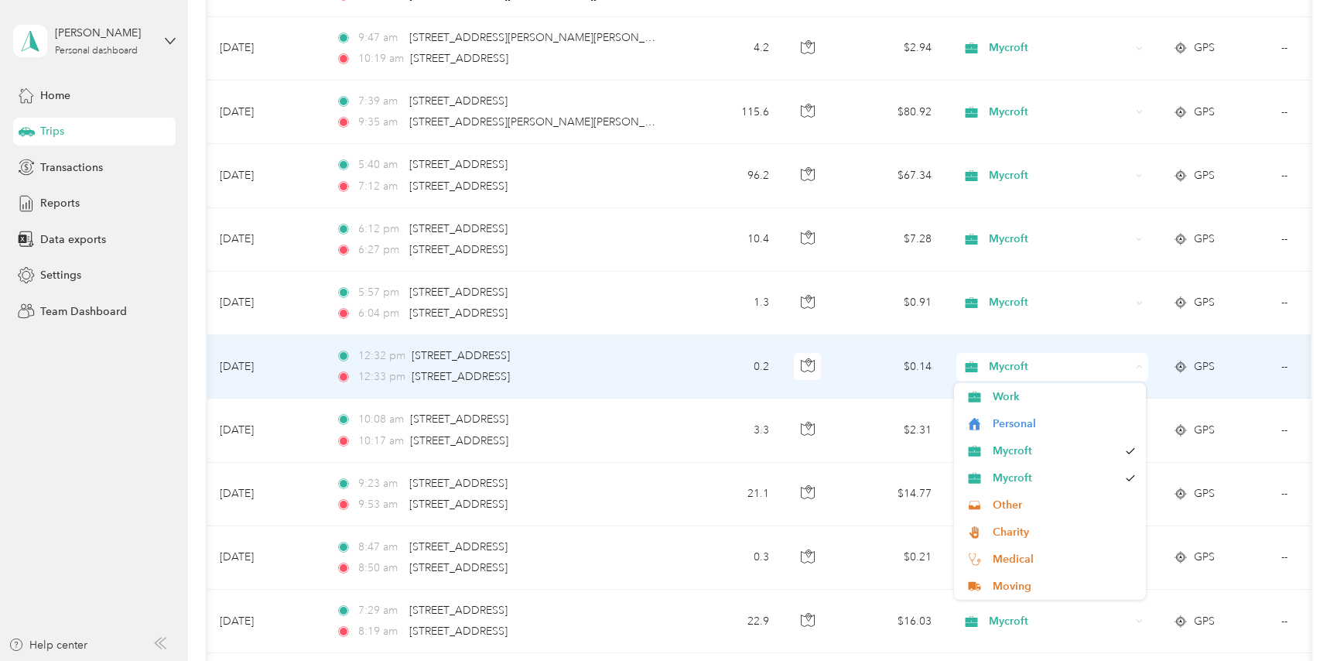
scroll to position [0, 28]
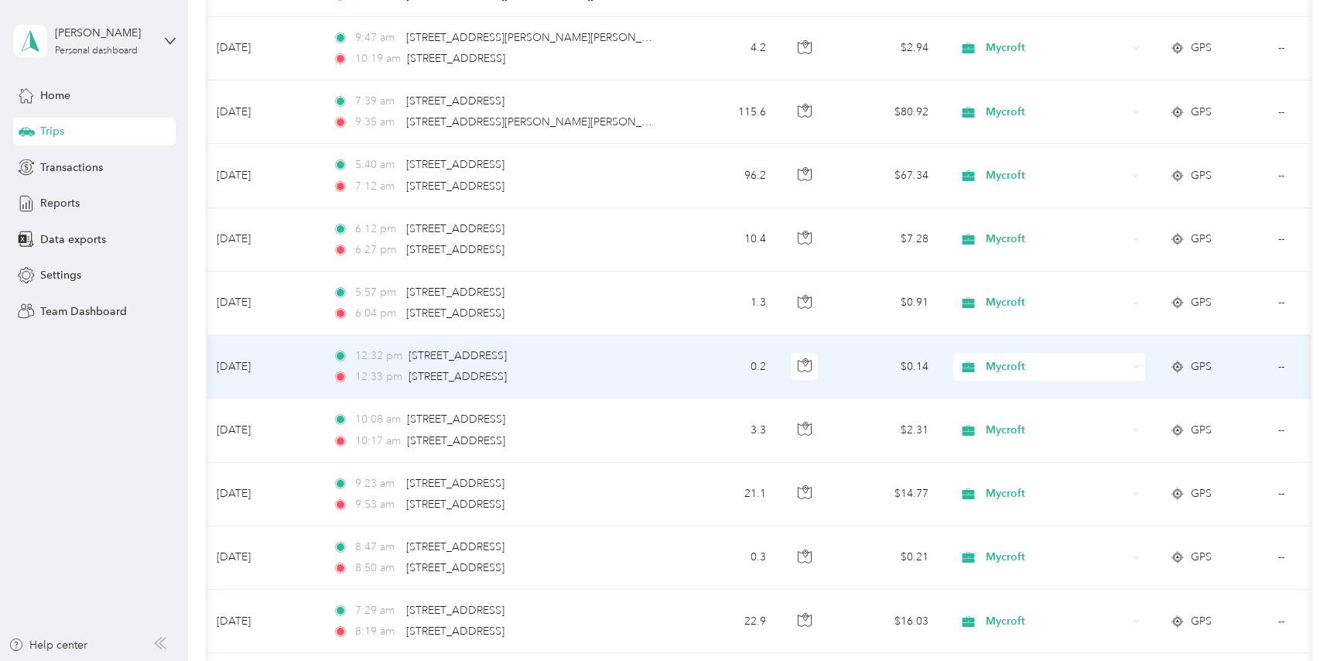
click at [1038, 426] on span "Personal" at bounding box center [1063, 422] width 143 height 16
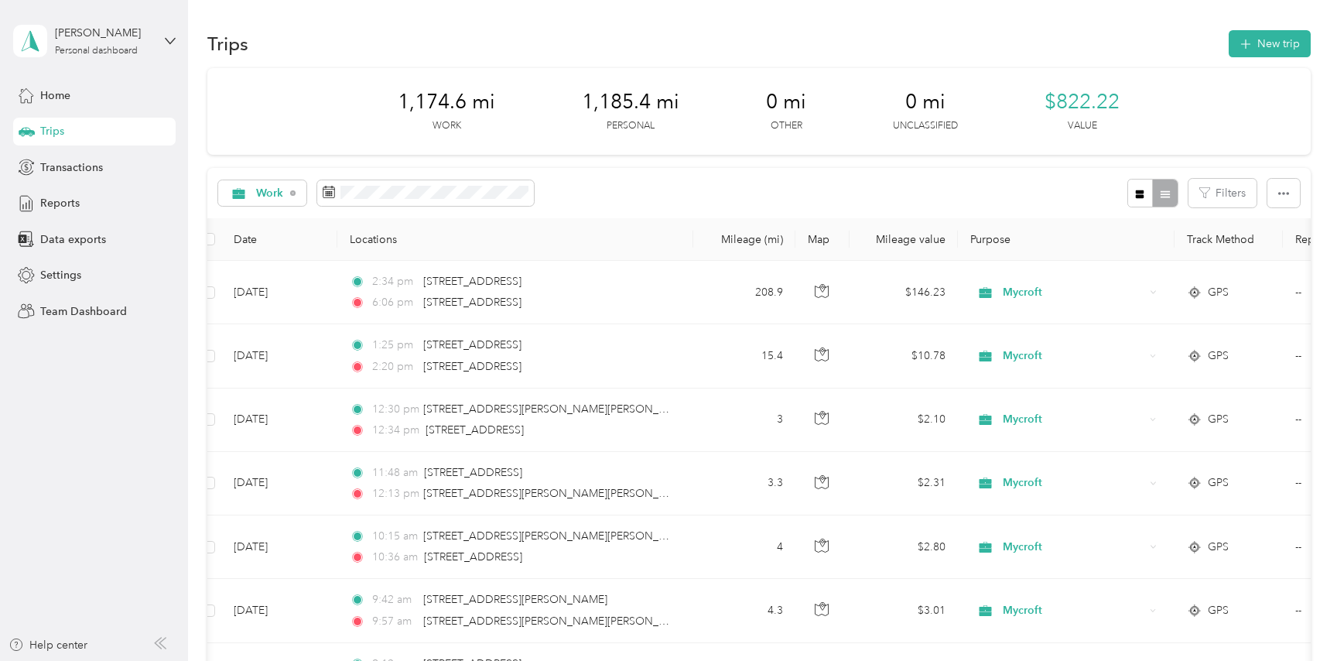
scroll to position [0, 0]
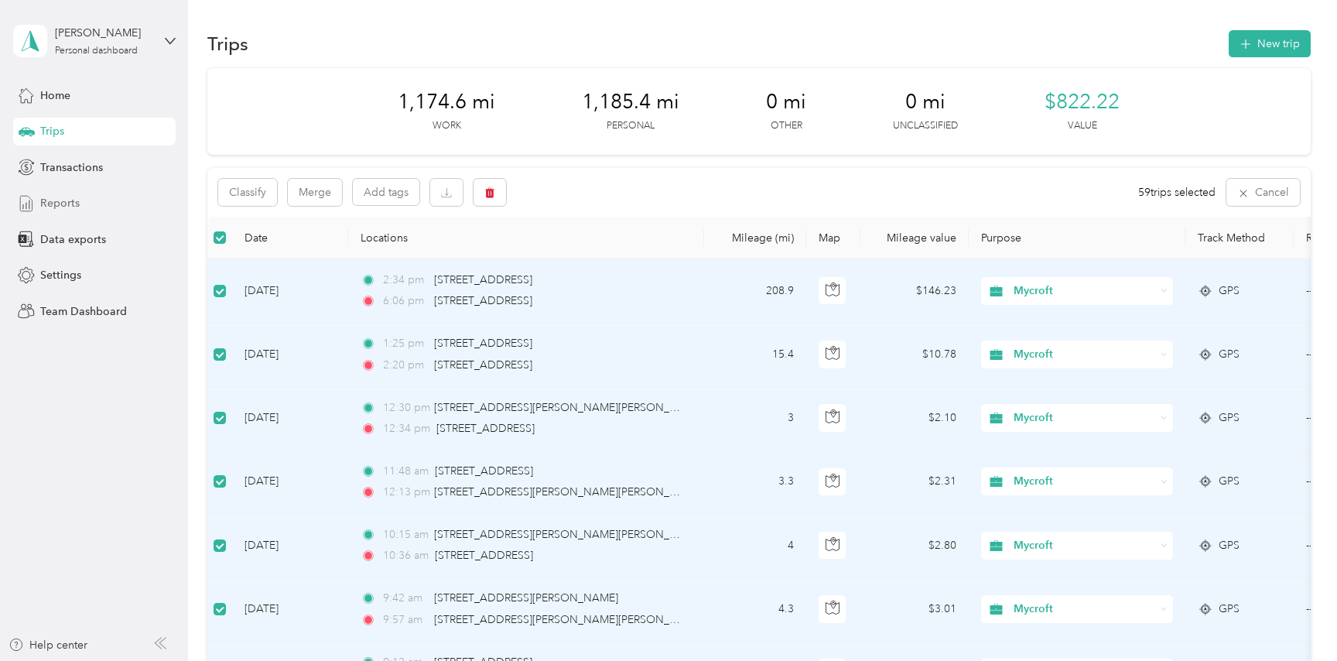
click at [46, 201] on span "Reports" at bounding box center [59, 203] width 39 height 16
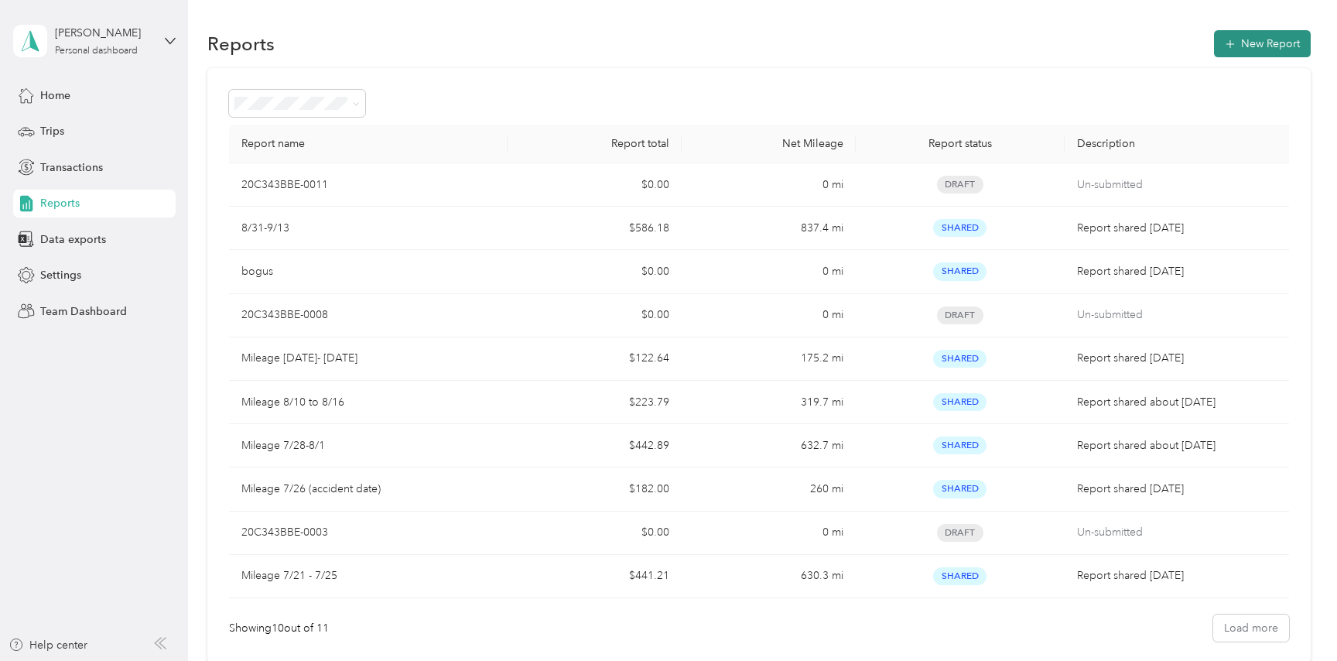
click at [1285, 46] on button "New Report" at bounding box center [1262, 43] width 97 height 27
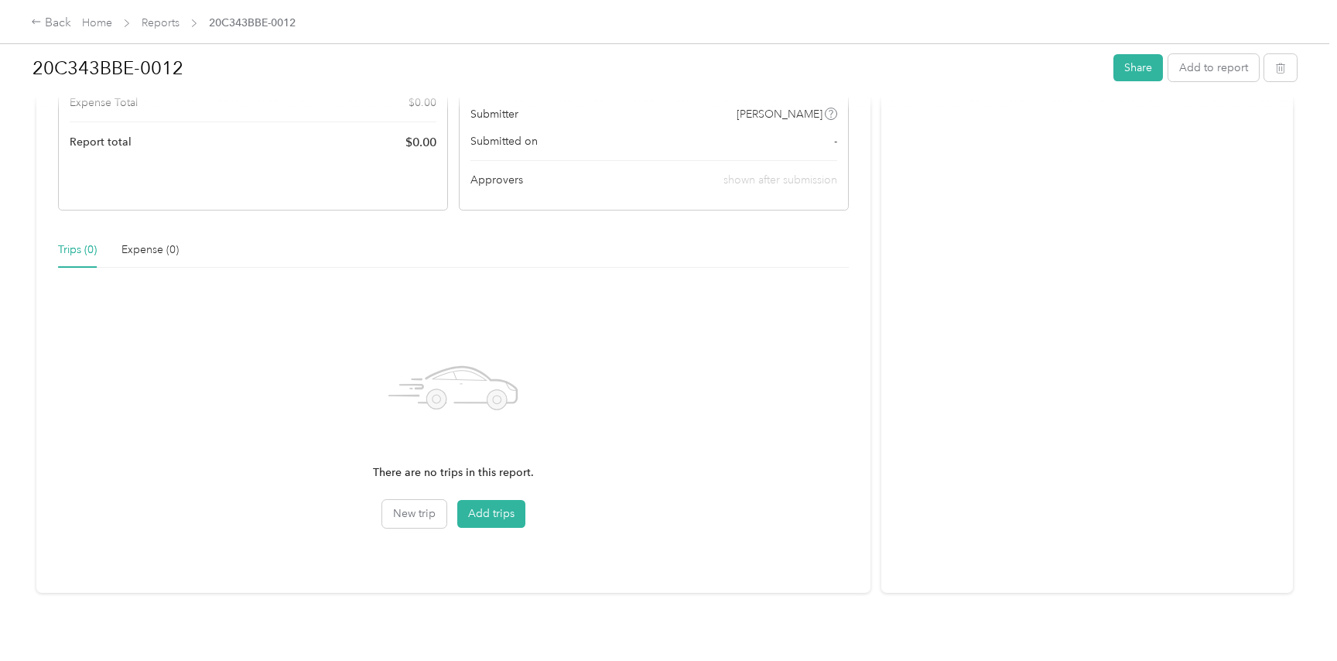
scroll to position [240, 0]
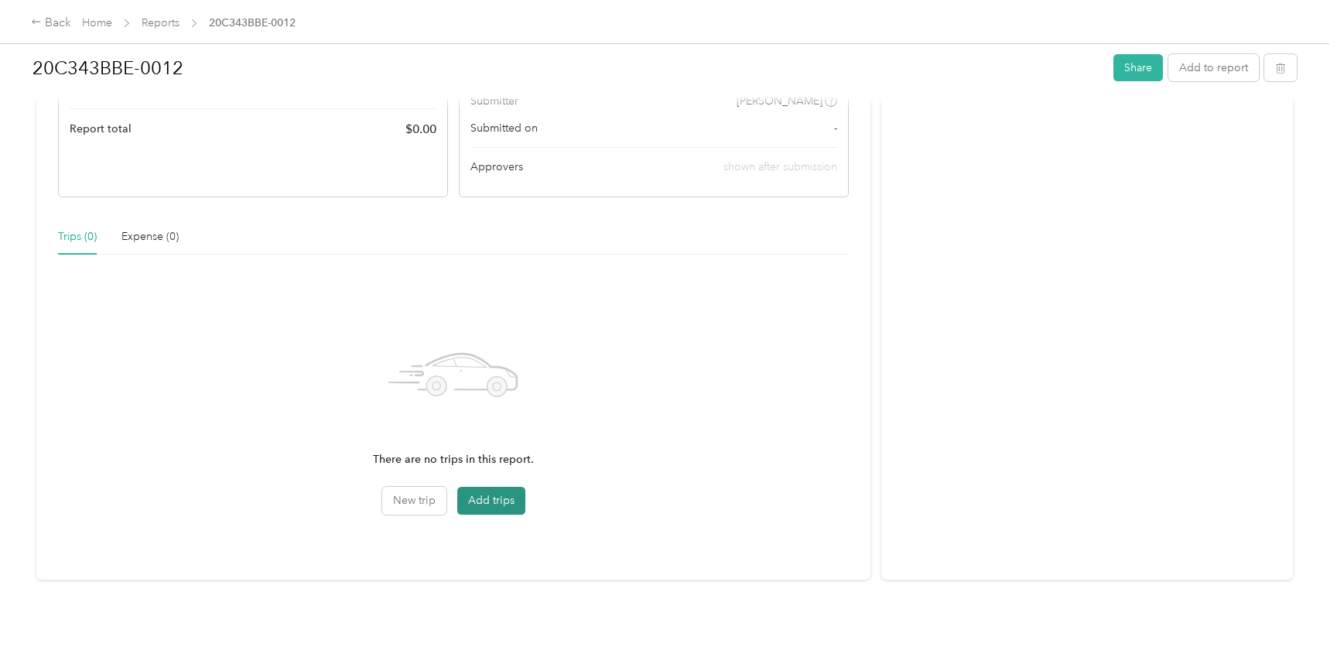
click at [501, 498] on button "Add trips" at bounding box center [491, 501] width 68 height 28
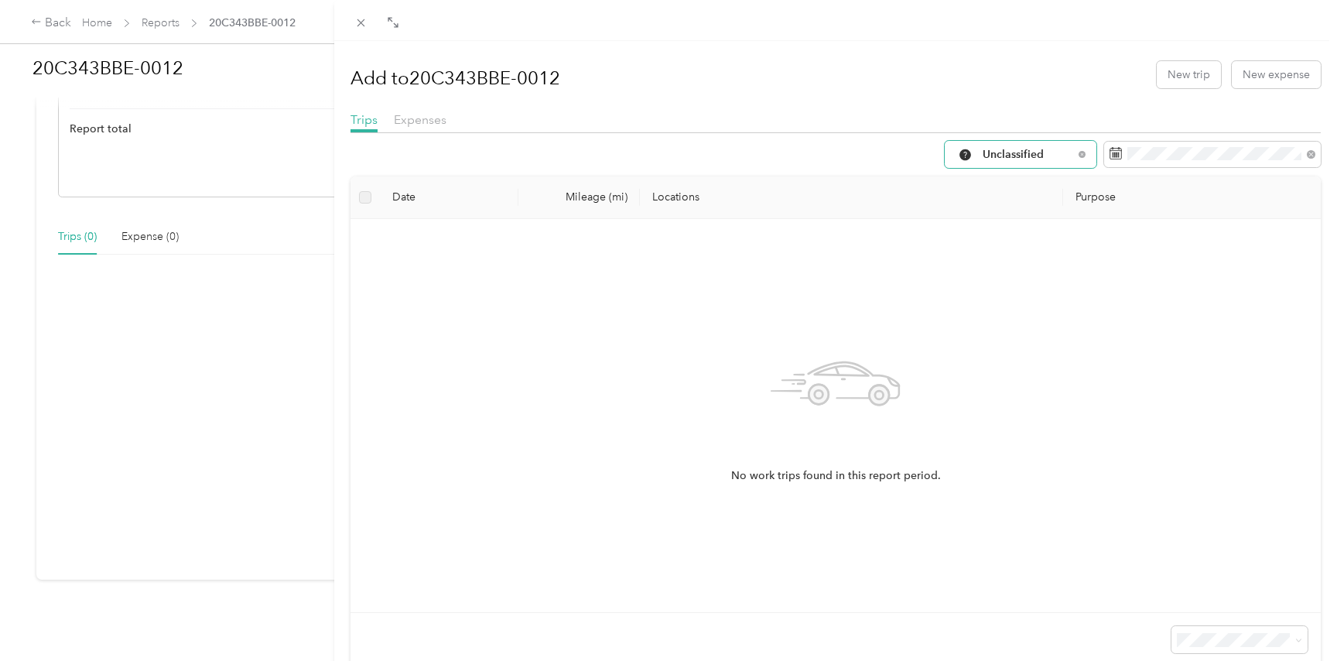
click at [1082, 157] on div "Unclassified" at bounding box center [1021, 154] width 152 height 27
click at [1008, 238] on span "Work" at bounding box center [1034, 237] width 103 height 16
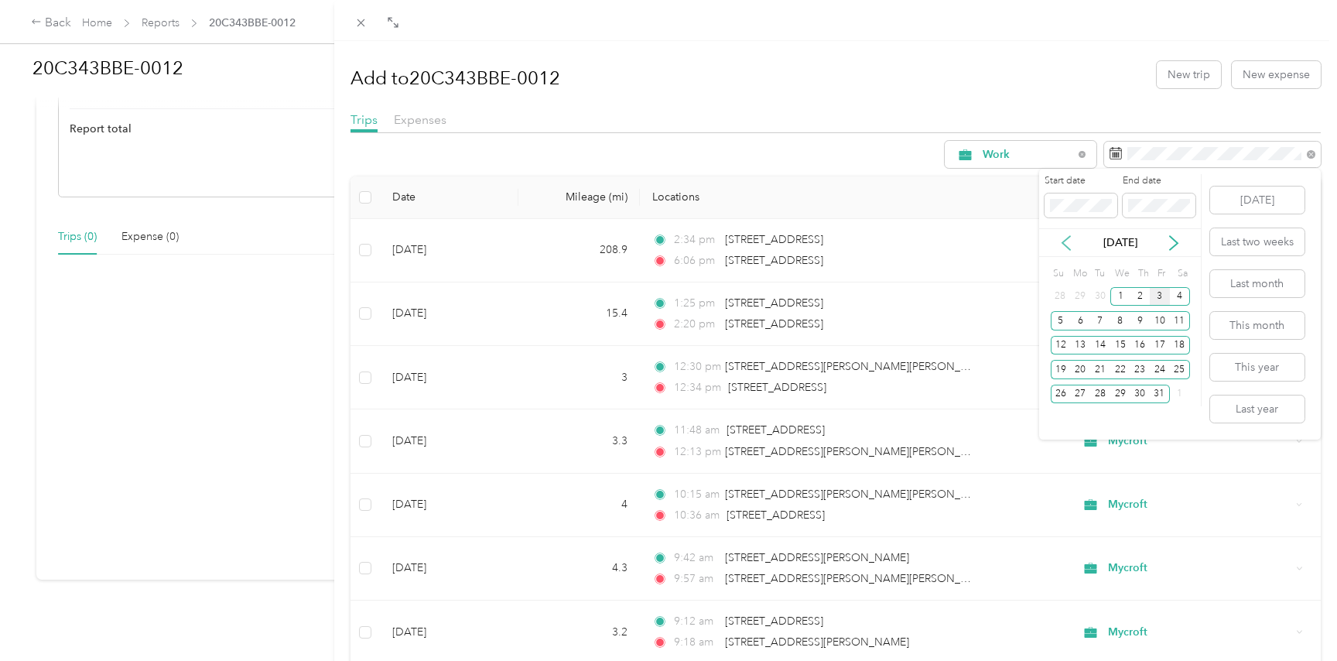
click at [1065, 244] on icon at bounding box center [1065, 242] width 15 height 15
click at [1058, 345] on div "14" at bounding box center [1061, 345] width 20 height 19
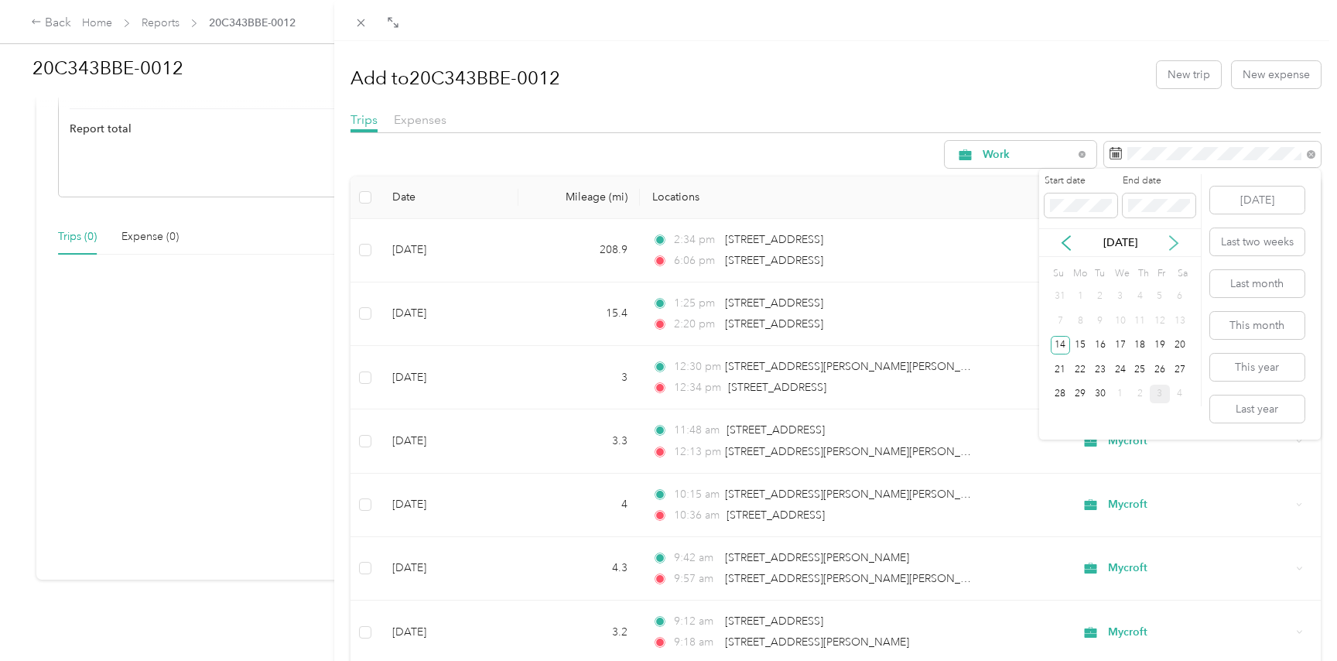
click at [1173, 235] on icon at bounding box center [1173, 242] width 15 height 15
click at [1162, 298] on div "3" at bounding box center [1160, 296] width 20 height 19
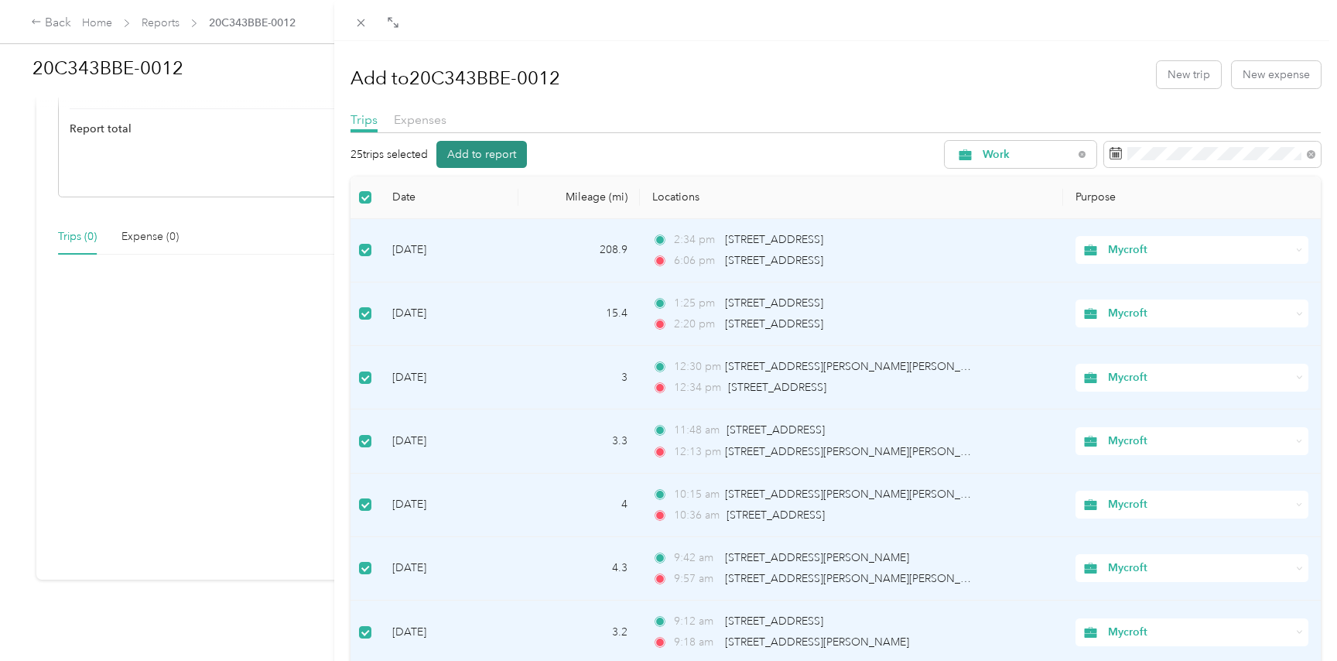
click at [501, 153] on button "Add to report" at bounding box center [481, 154] width 91 height 27
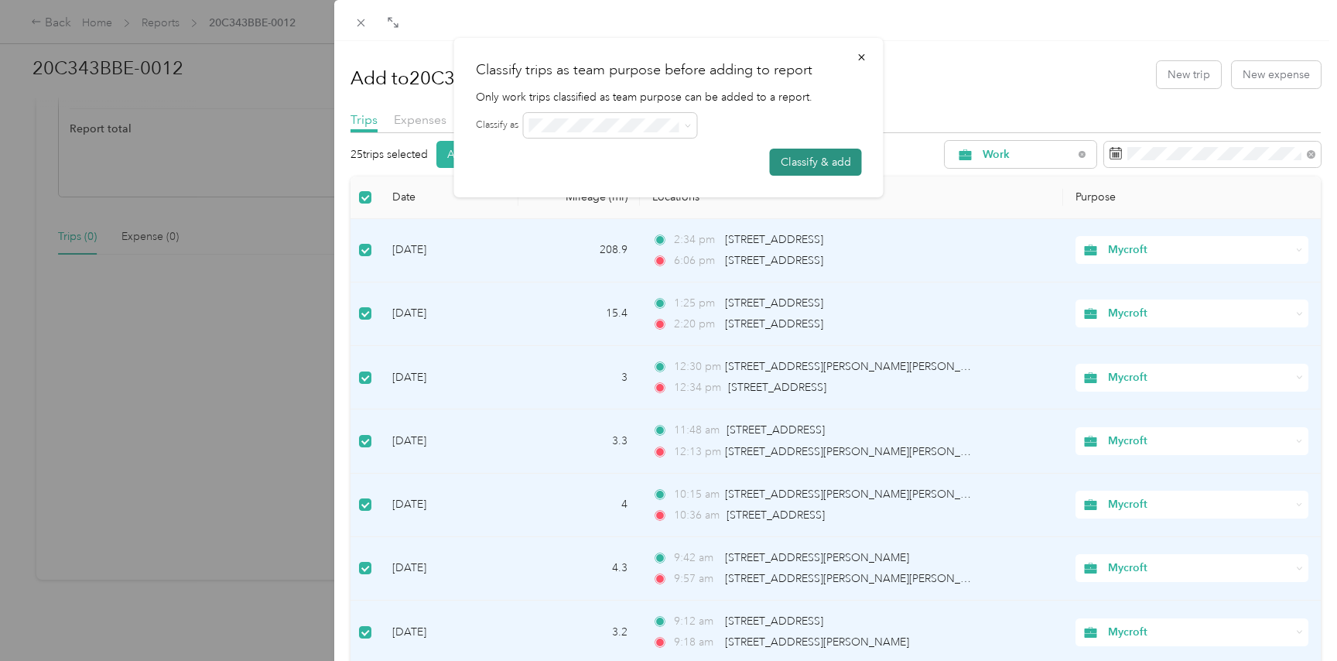
click at [815, 165] on button "Classify & add" at bounding box center [816, 162] width 92 height 27
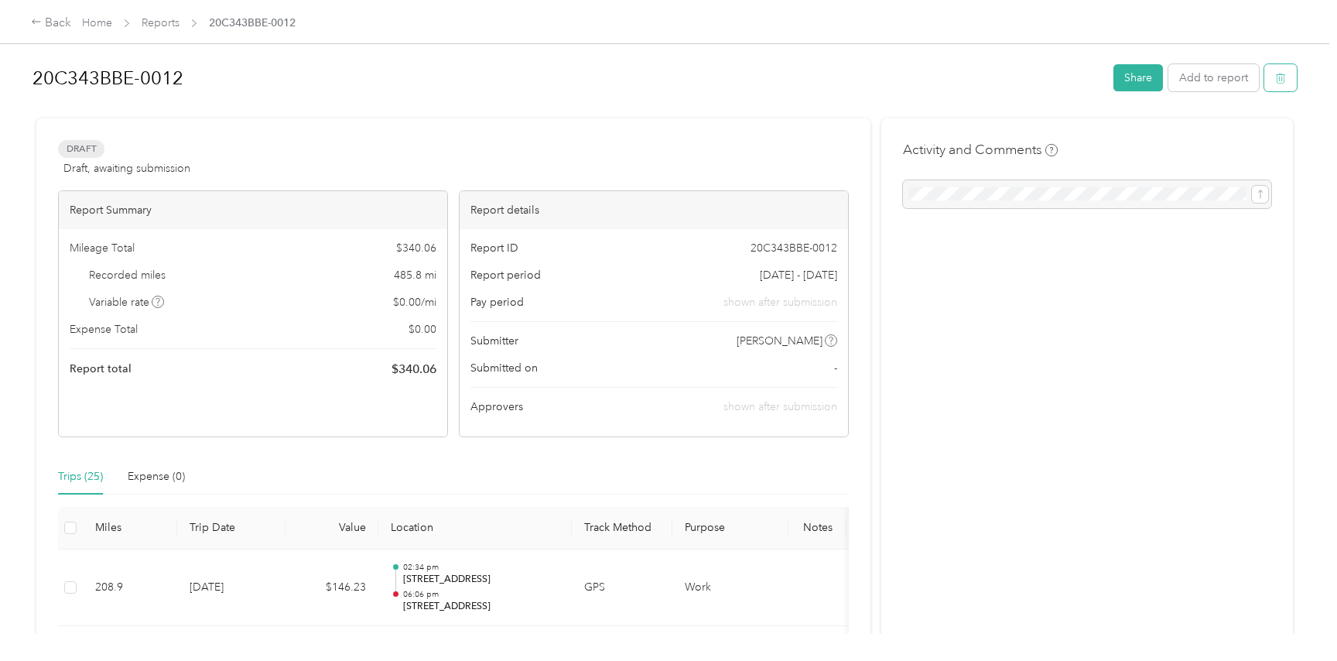
click at [1286, 78] on icon "button" at bounding box center [1280, 78] width 11 height 11
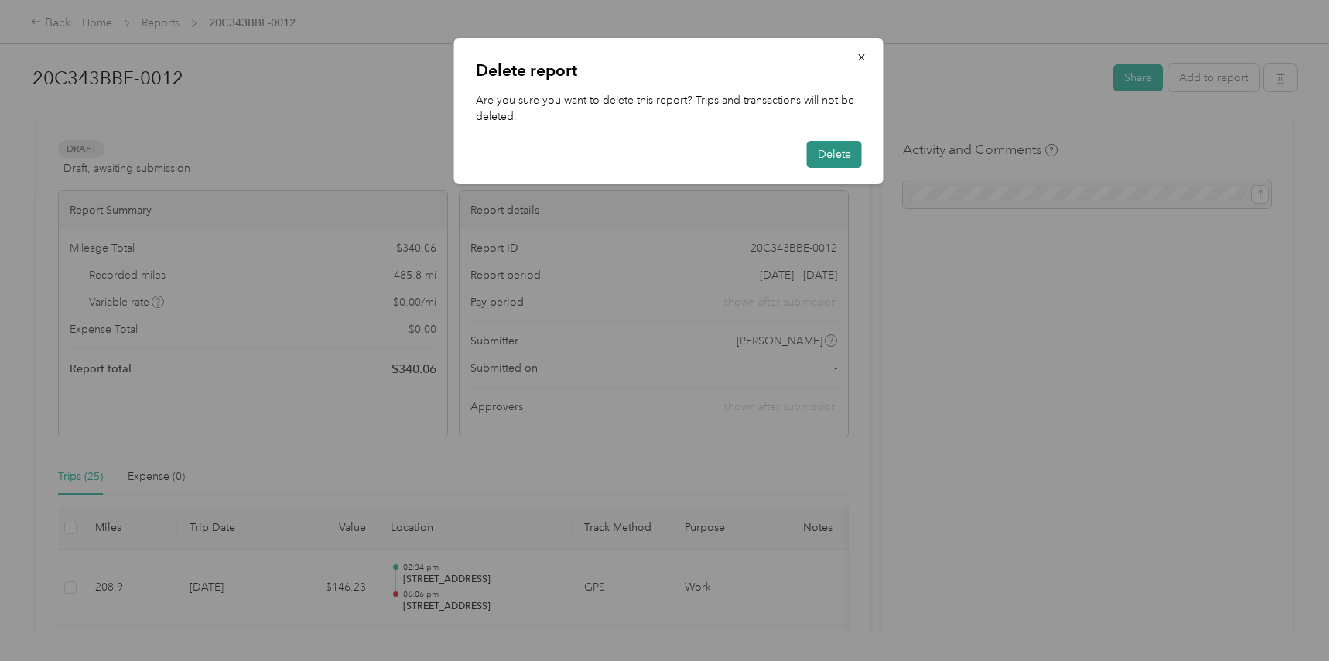
click at [838, 156] on button "Delete" at bounding box center [834, 154] width 55 height 27
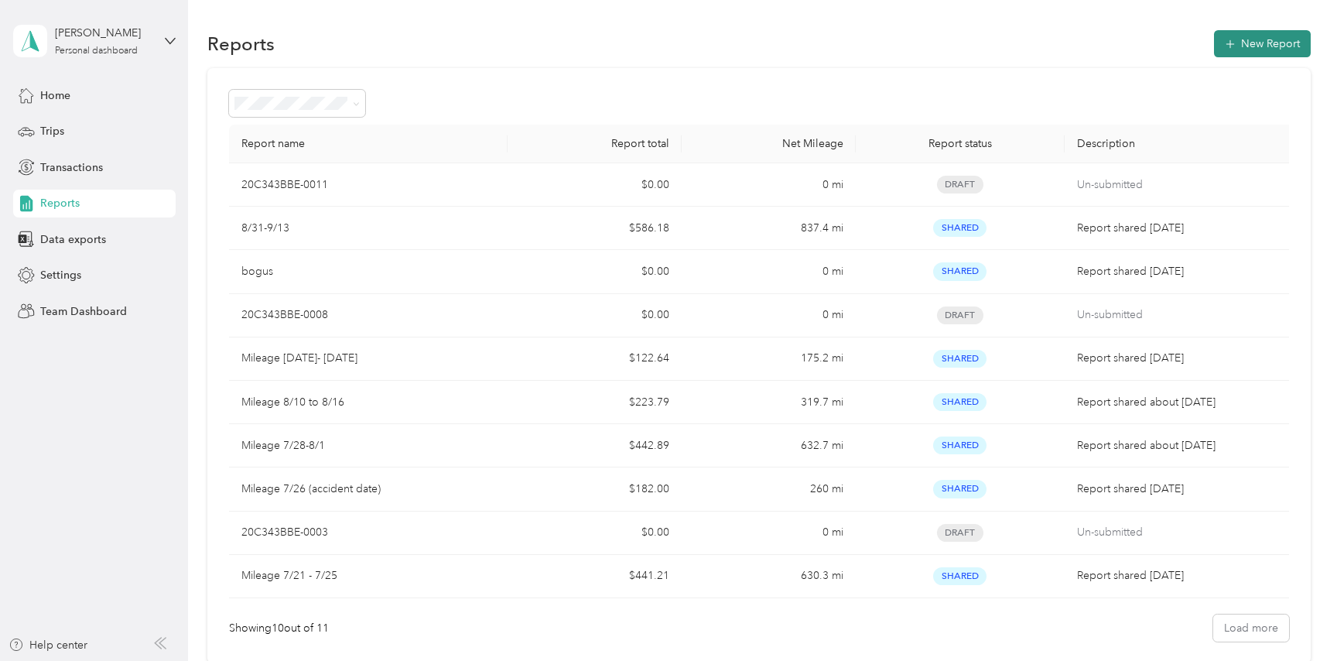
click at [1273, 39] on button "New Report" at bounding box center [1262, 43] width 97 height 27
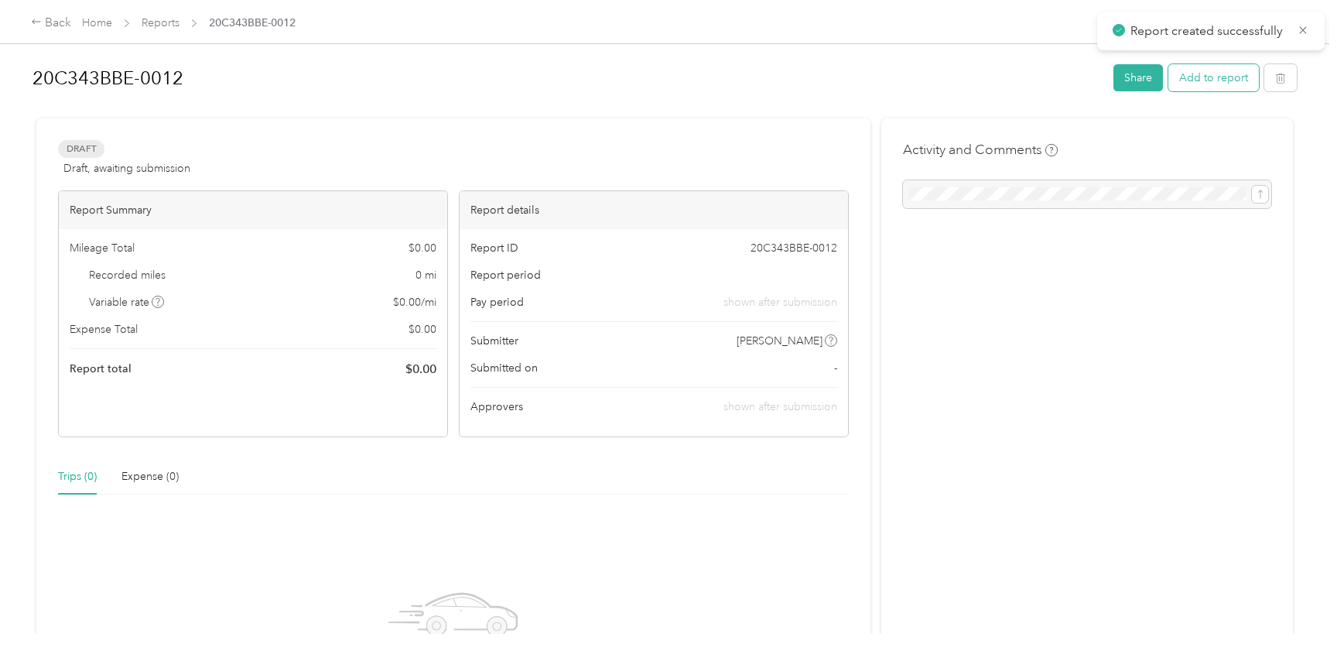
click at [1231, 78] on button "Add to report" at bounding box center [1213, 77] width 91 height 27
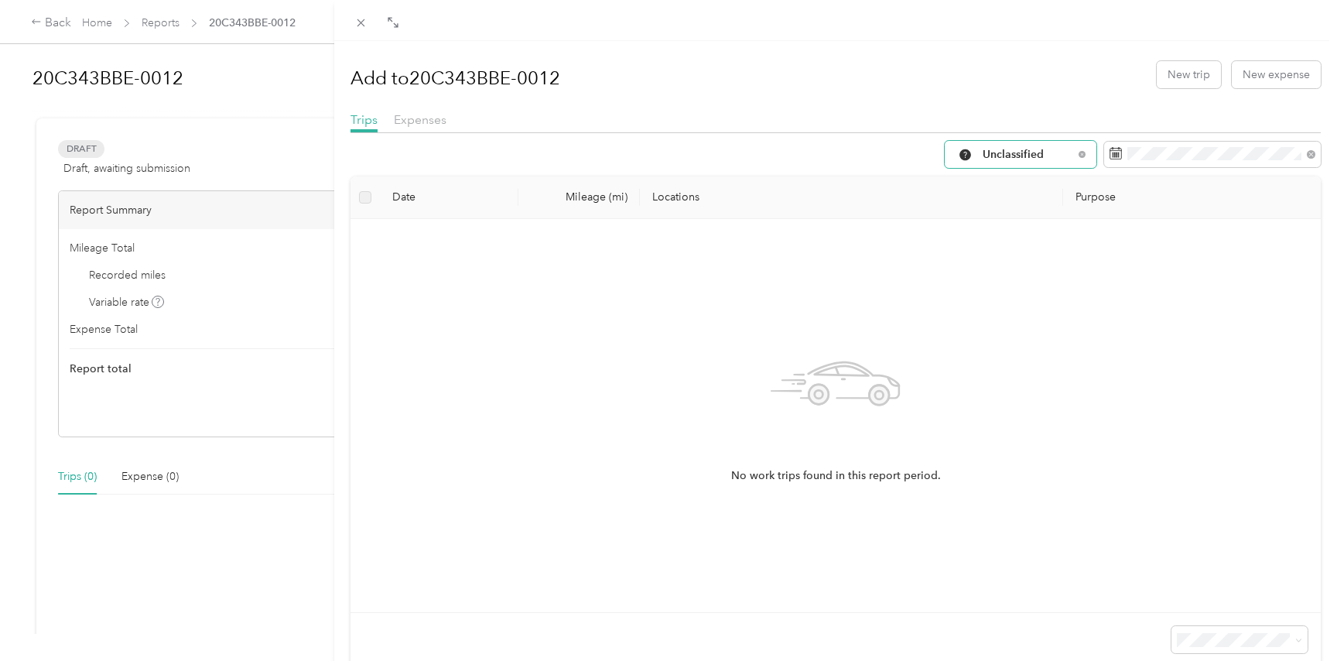
click at [1072, 156] on span "Unclassified" at bounding box center [1028, 154] width 91 height 11
click at [995, 239] on span "Work" at bounding box center [1034, 234] width 103 height 16
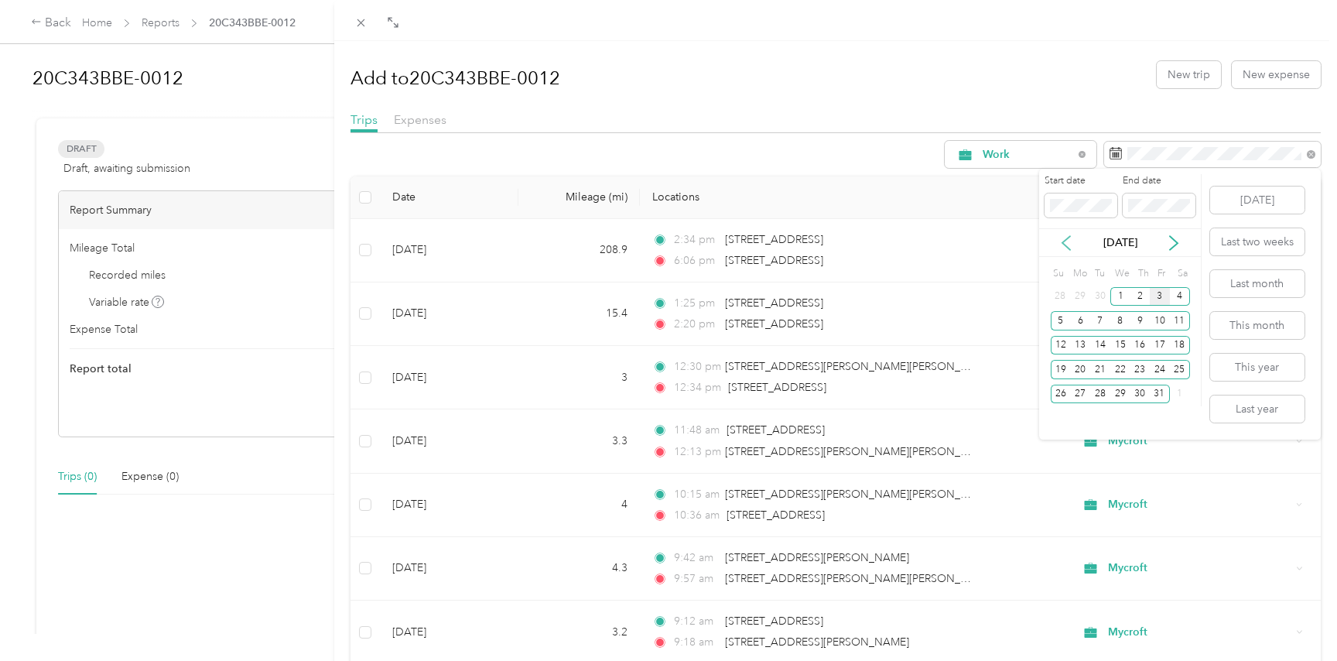
click at [1067, 245] on icon at bounding box center [1065, 242] width 15 height 15
click at [1058, 341] on div "14" at bounding box center [1061, 345] width 20 height 19
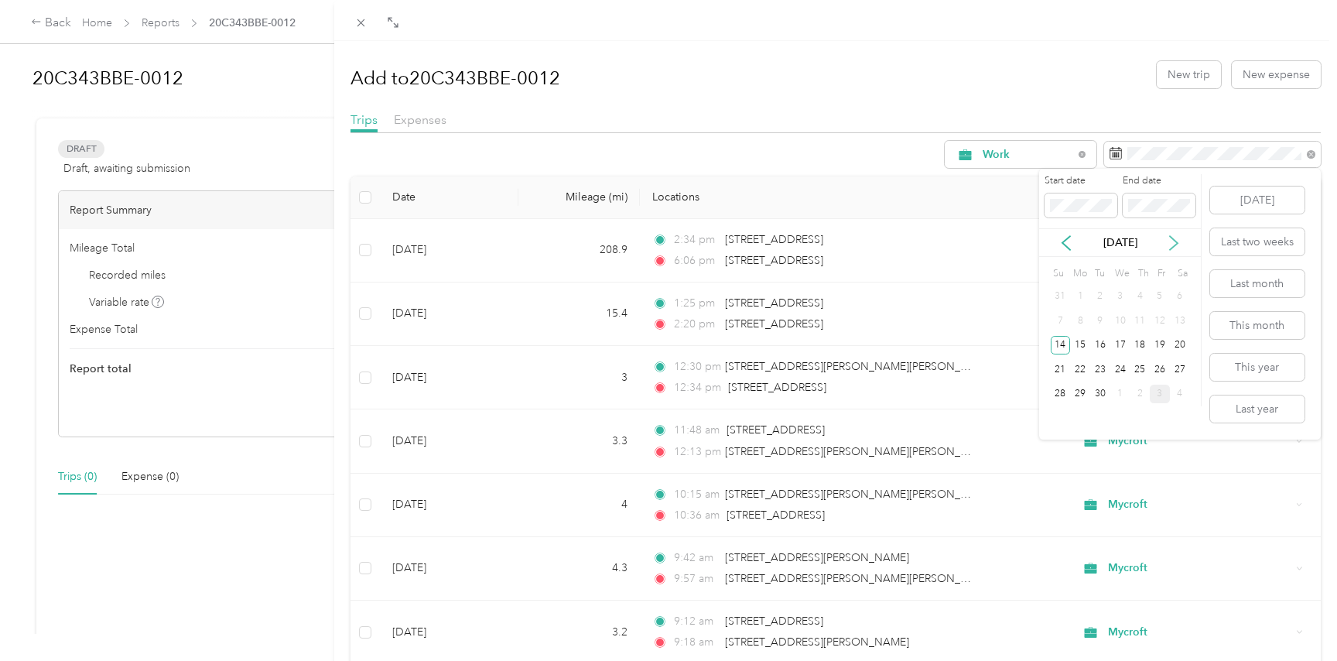
click at [1171, 243] on icon at bounding box center [1173, 242] width 15 height 15
click at [1162, 296] on div "3" at bounding box center [1160, 296] width 20 height 19
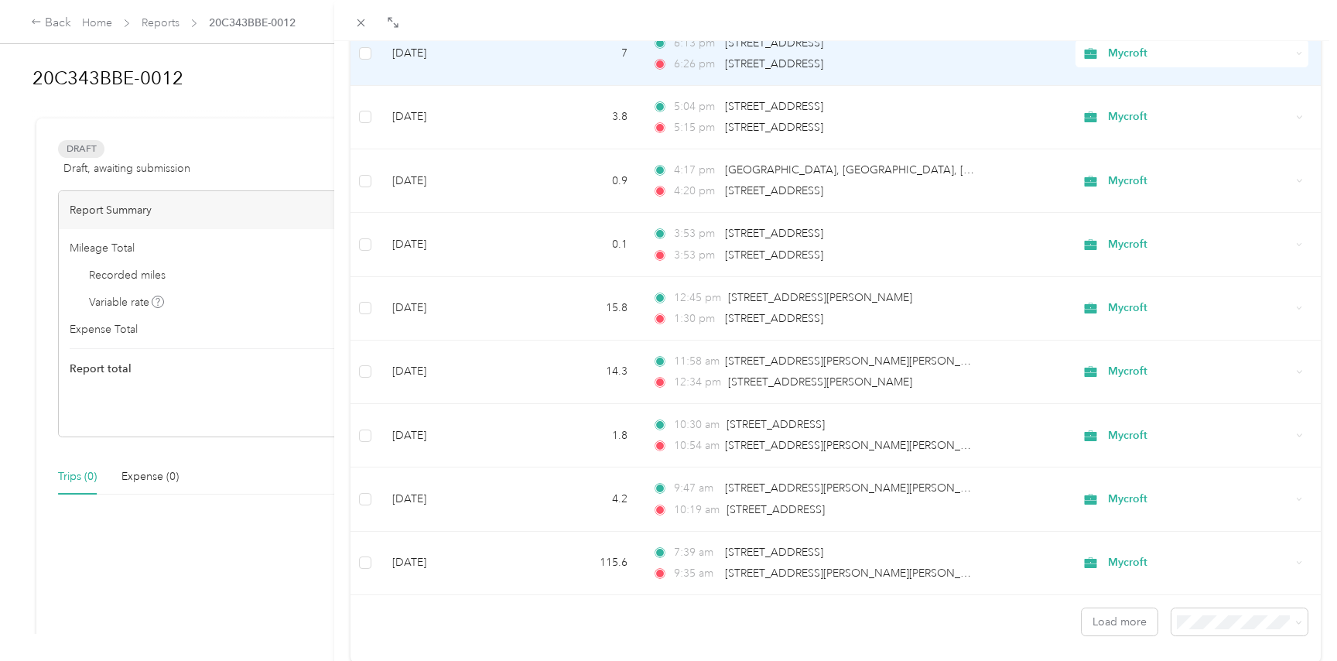
scroll to position [1256, 0]
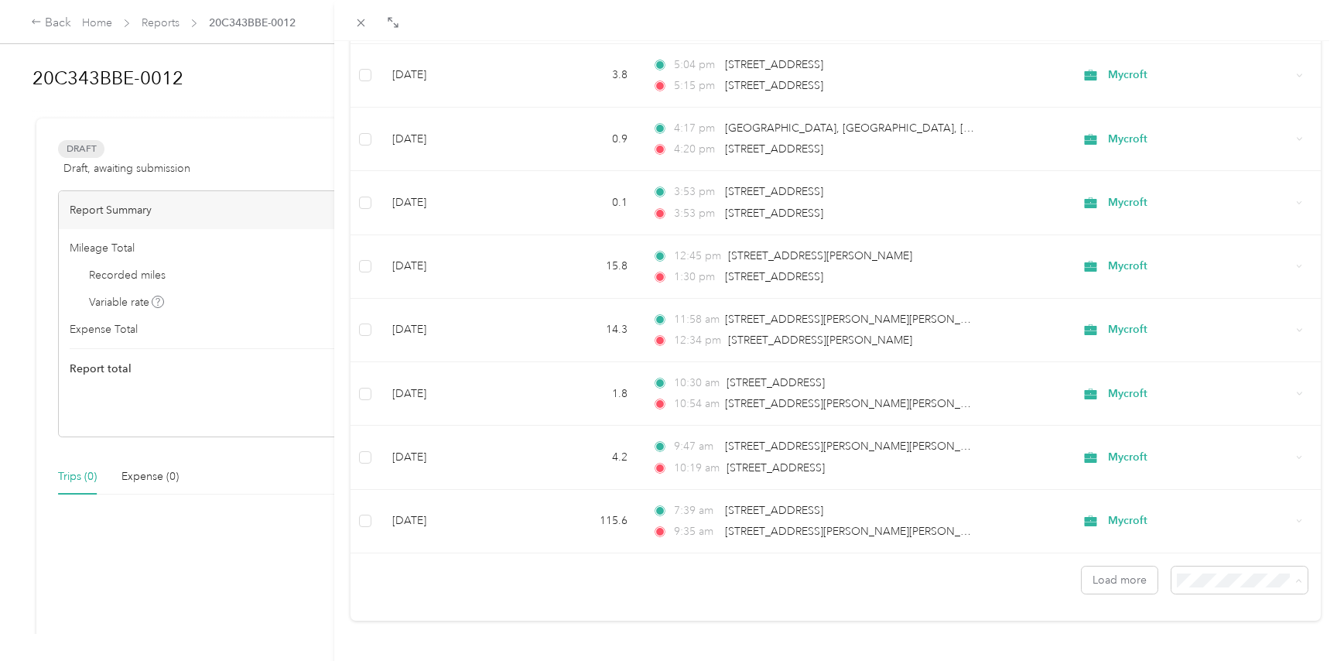
click at [1212, 555] on li "100 per load" at bounding box center [1239, 551] width 136 height 27
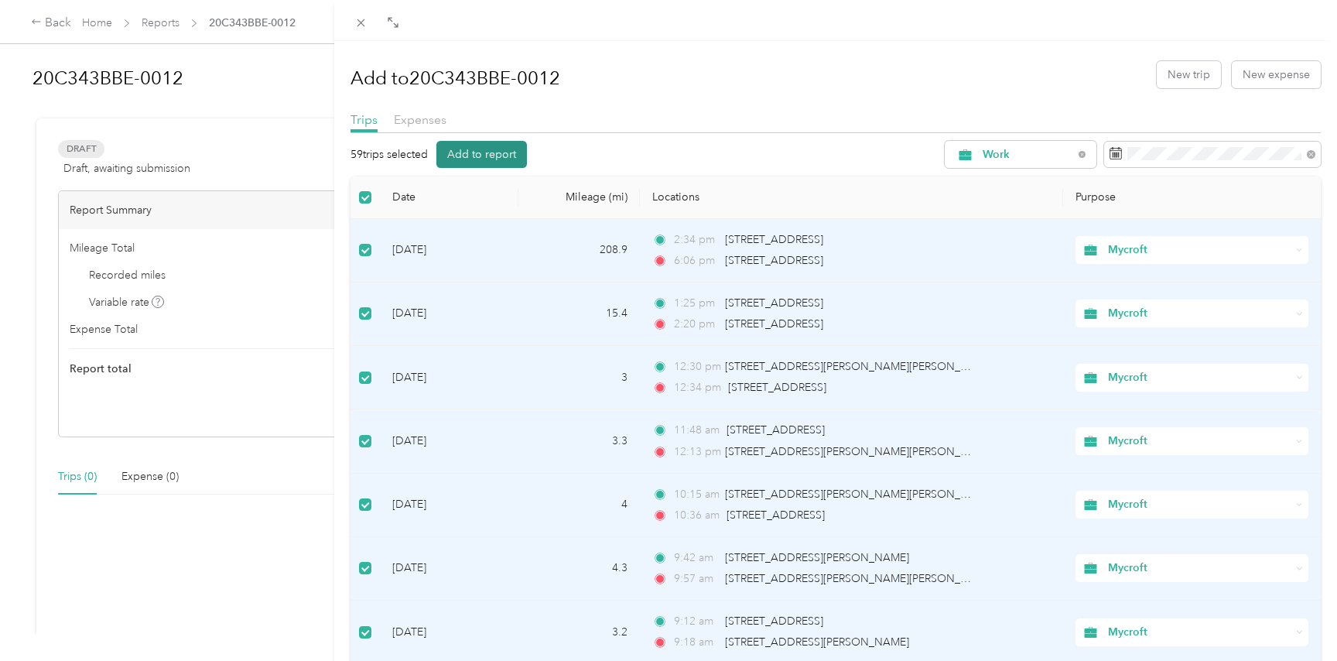
click at [473, 154] on button "Add to report" at bounding box center [481, 154] width 91 height 27
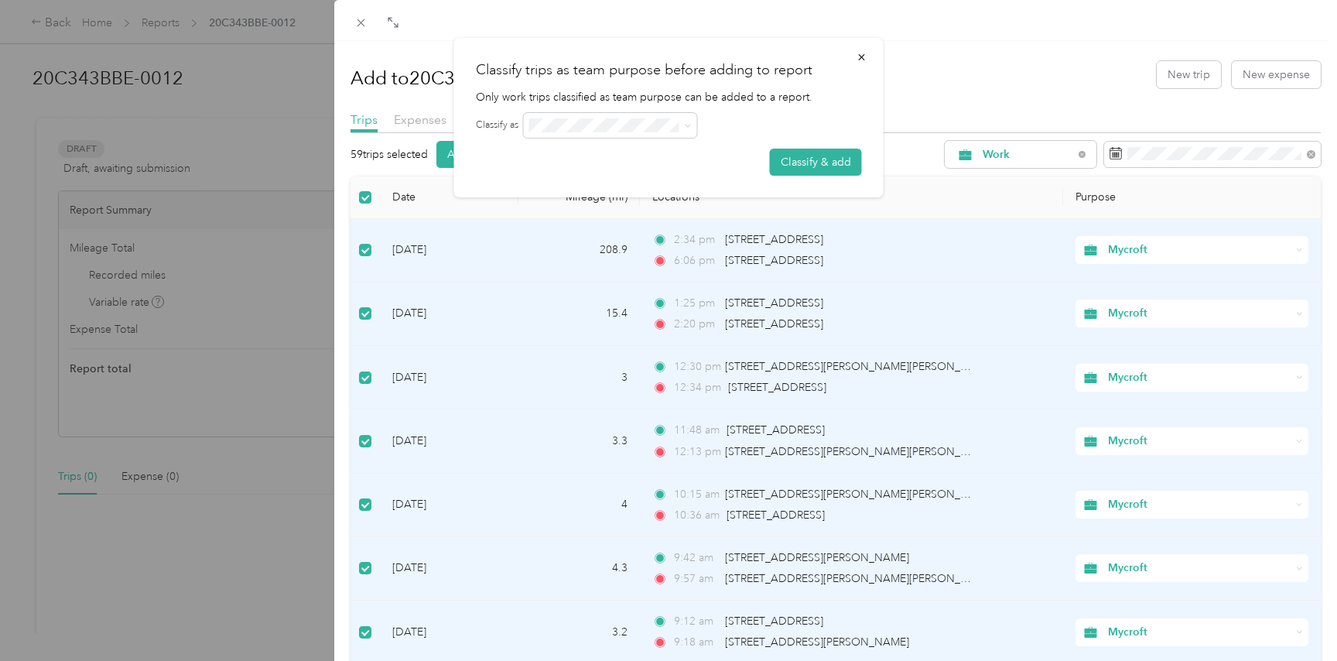
drag, startPoint x: 821, startPoint y: 162, endPoint x: 843, endPoint y: 146, distance: 27.3
click at [822, 162] on button "Classify & add" at bounding box center [816, 162] width 92 height 27
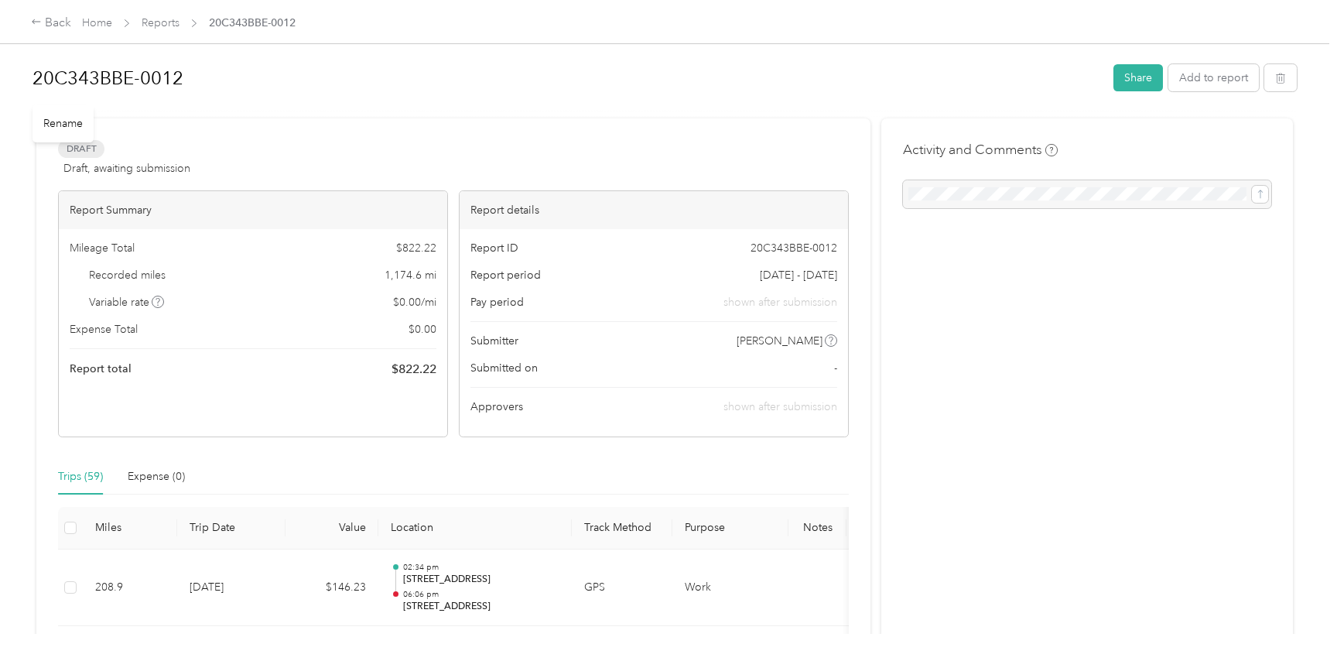
click at [111, 81] on h1 "20C343BBE-0012" at bounding box center [567, 78] width 1070 height 37
click at [1145, 80] on button "Share" at bounding box center [1138, 80] width 50 height 27
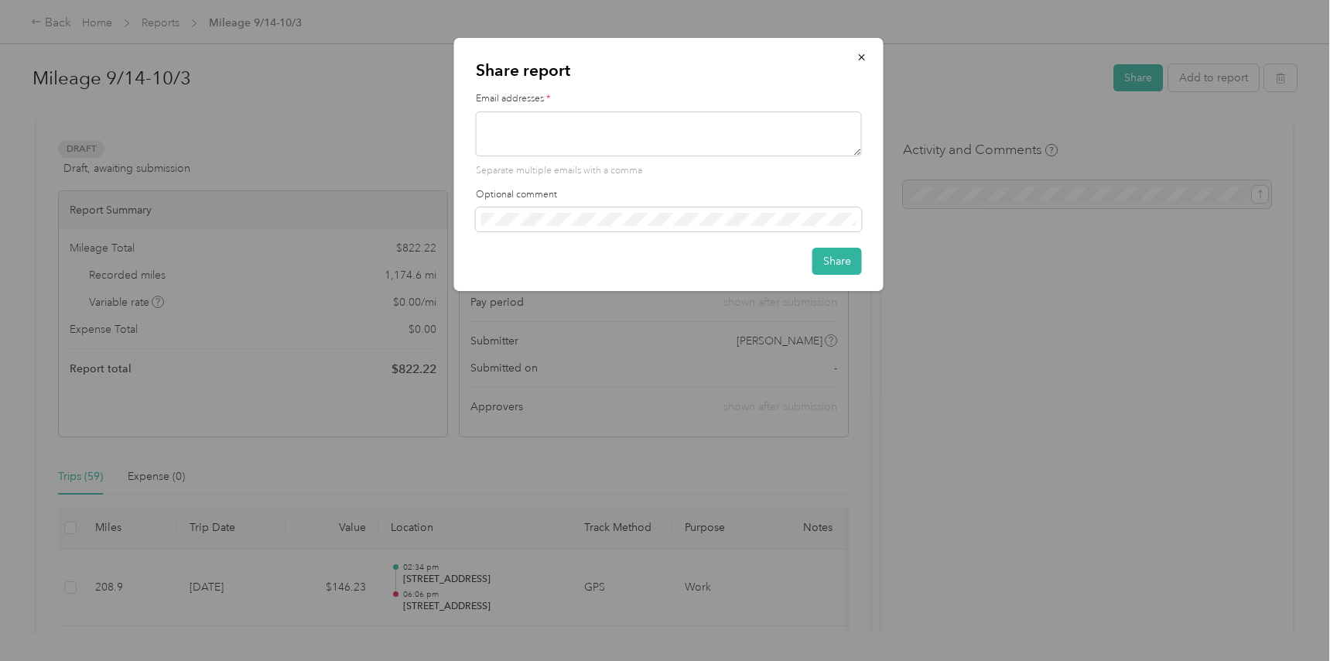
drag, startPoint x: 488, startPoint y: 128, endPoint x: 112, endPoint y: 134, distance: 376.1
click at [487, 128] on textarea at bounding box center [669, 133] width 386 height 45
type textarea "[PERSON_NAME][EMAIL_ADDRESS][DOMAIN_NAME]"
click at [834, 262] on button "Share" at bounding box center [837, 261] width 50 height 27
